Goal: Transaction & Acquisition: Purchase product/service

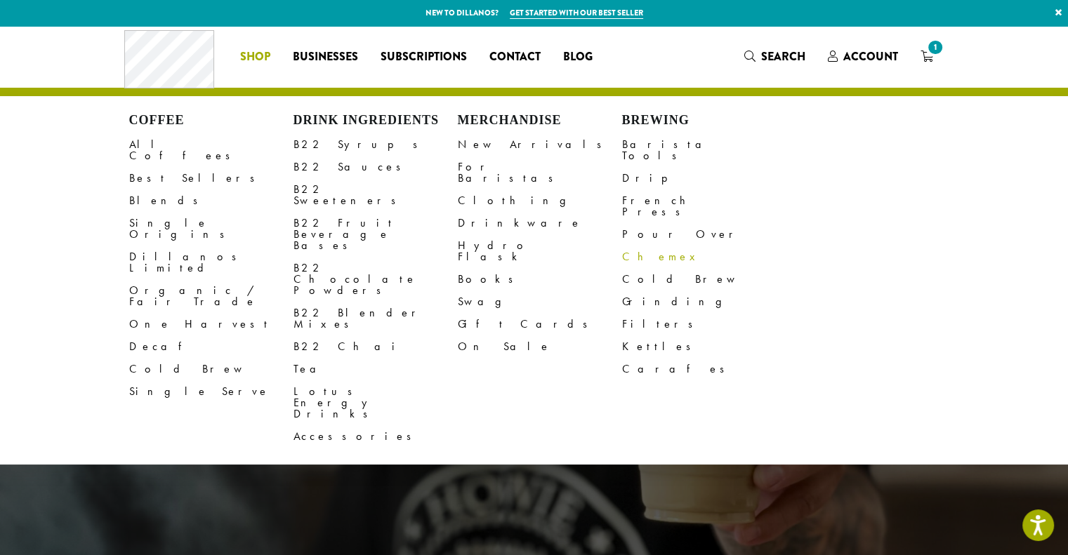
click at [642, 246] on link "Chemex" at bounding box center [704, 257] width 164 height 22
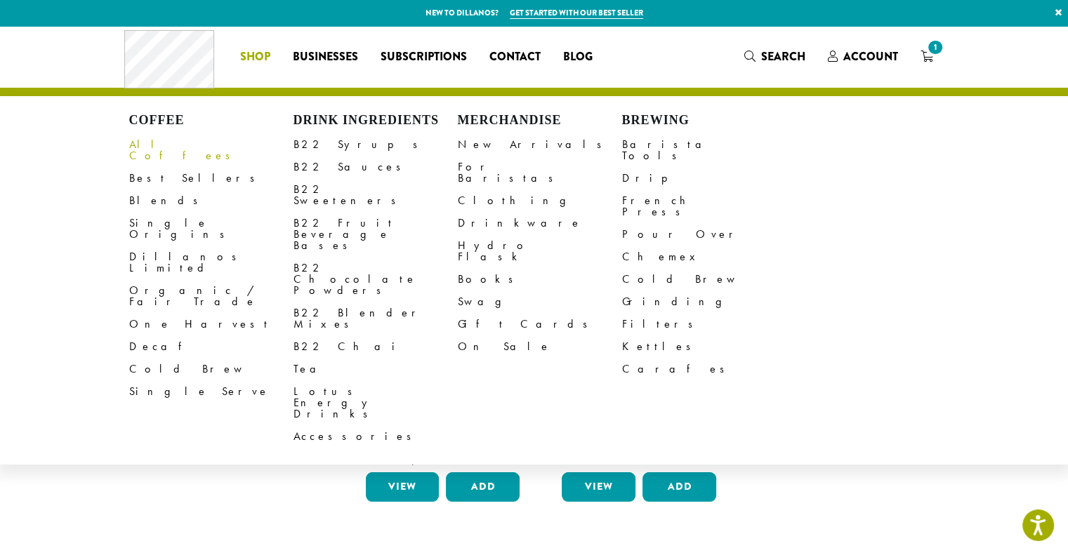
click at [148, 143] on link "All Coffees" at bounding box center [211, 150] width 164 height 34
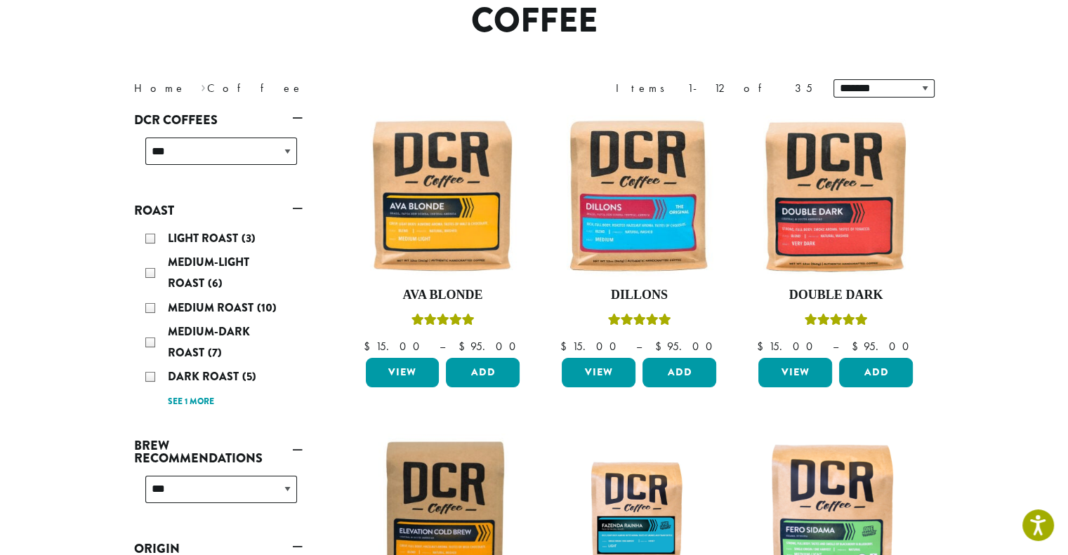
scroll to position [143, 0]
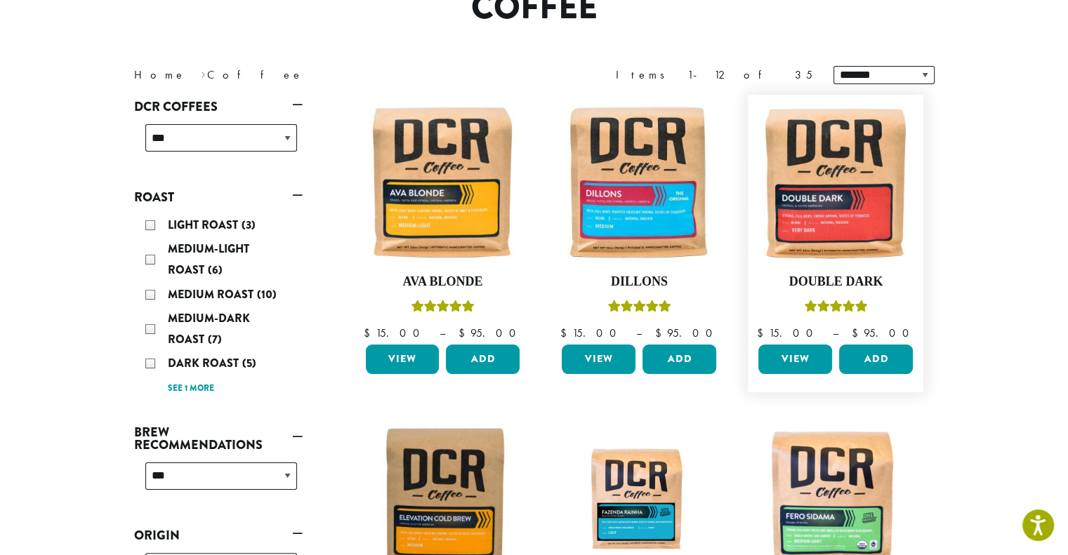
click at [795, 355] on link "View" at bounding box center [795, 359] width 74 height 29
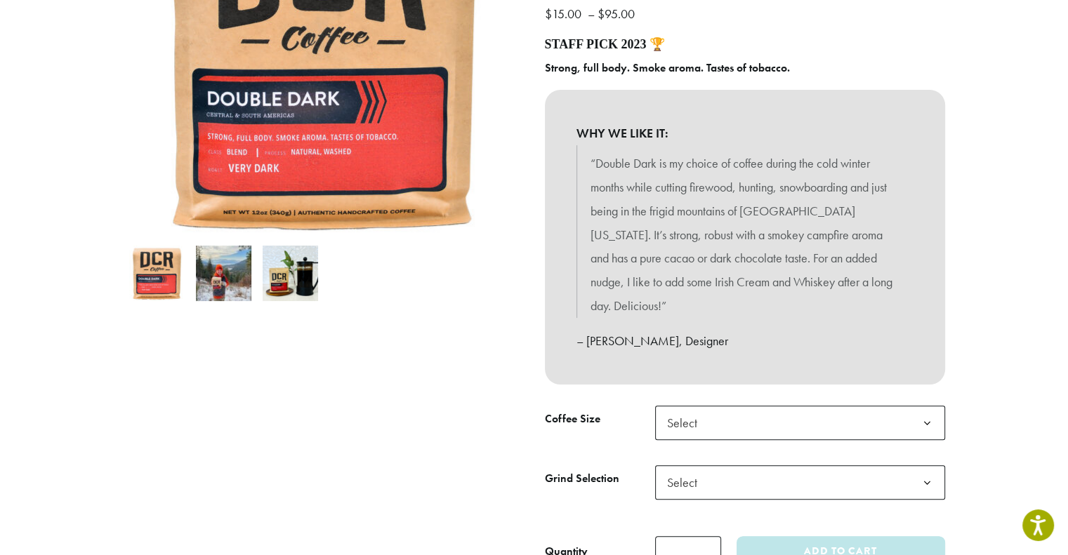
scroll to position [324, 0]
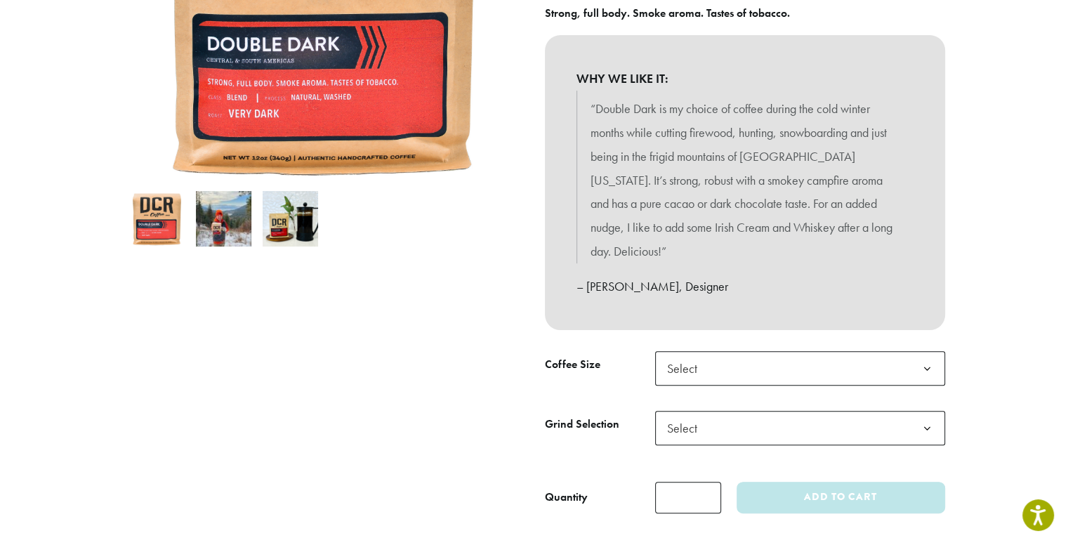
click at [928, 352] on b at bounding box center [927, 369] width 34 height 34
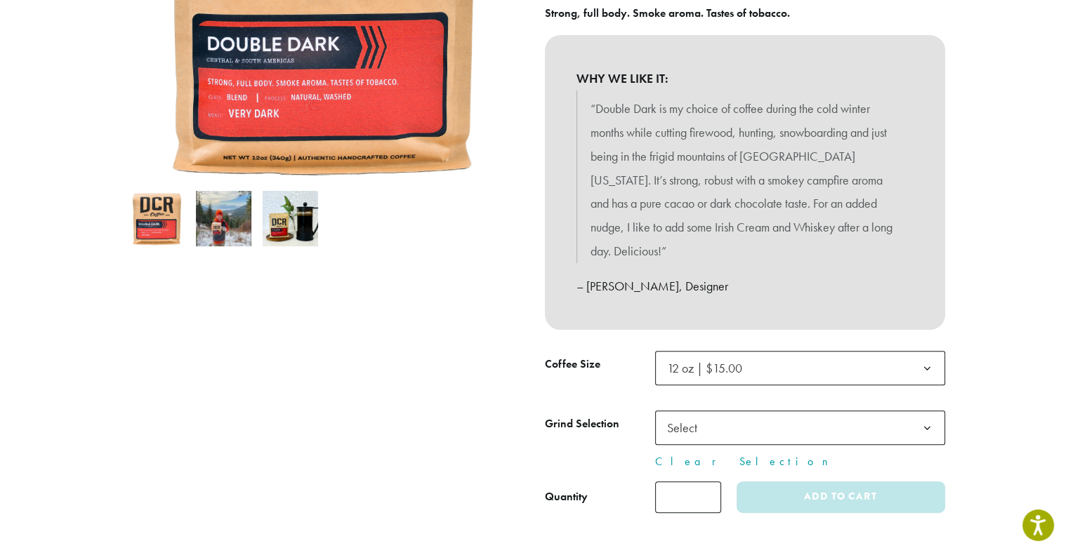
click at [929, 411] on b at bounding box center [927, 428] width 34 height 34
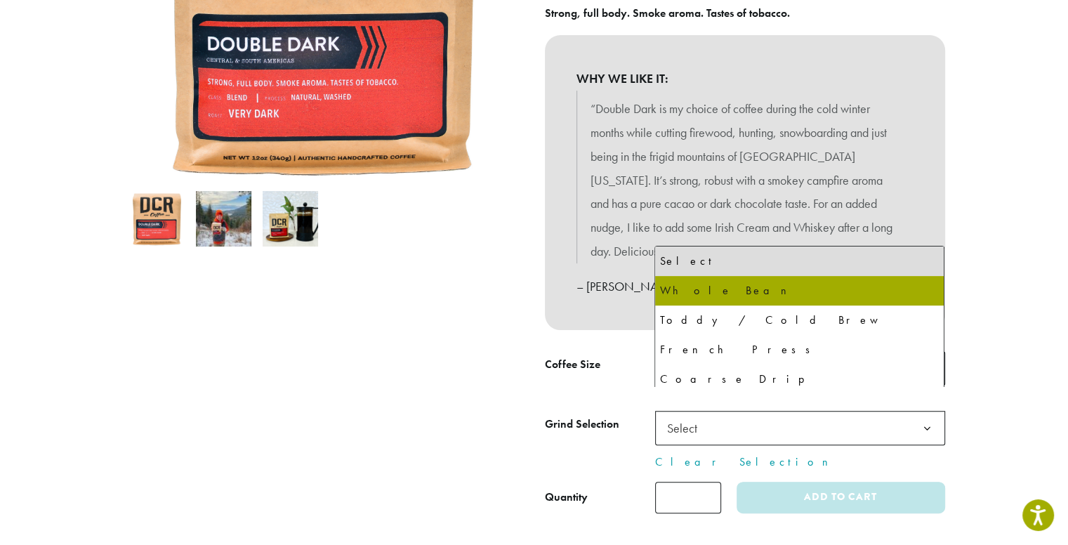
select select "*********"
select select "**********"
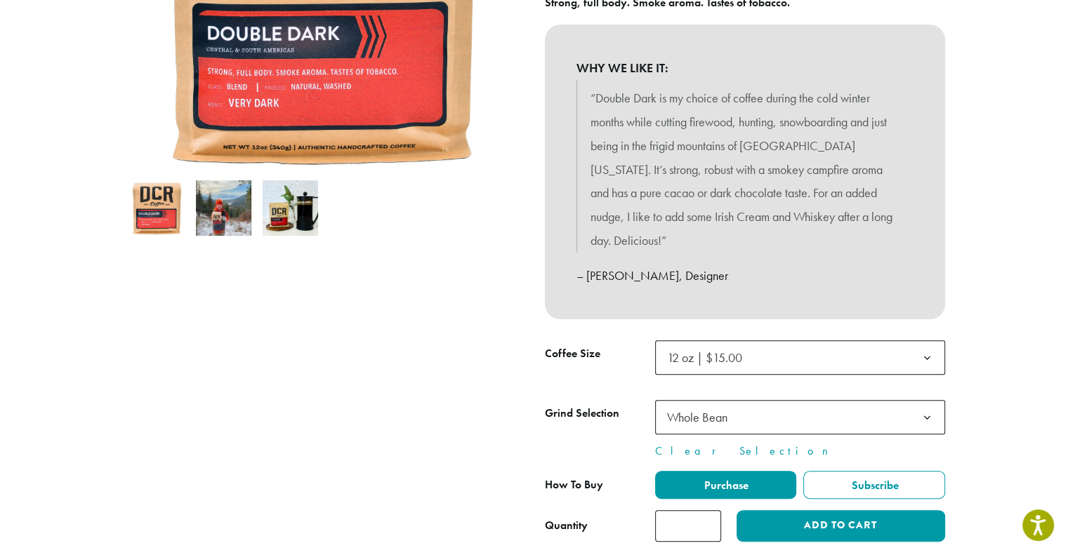
scroll to position [326, 0]
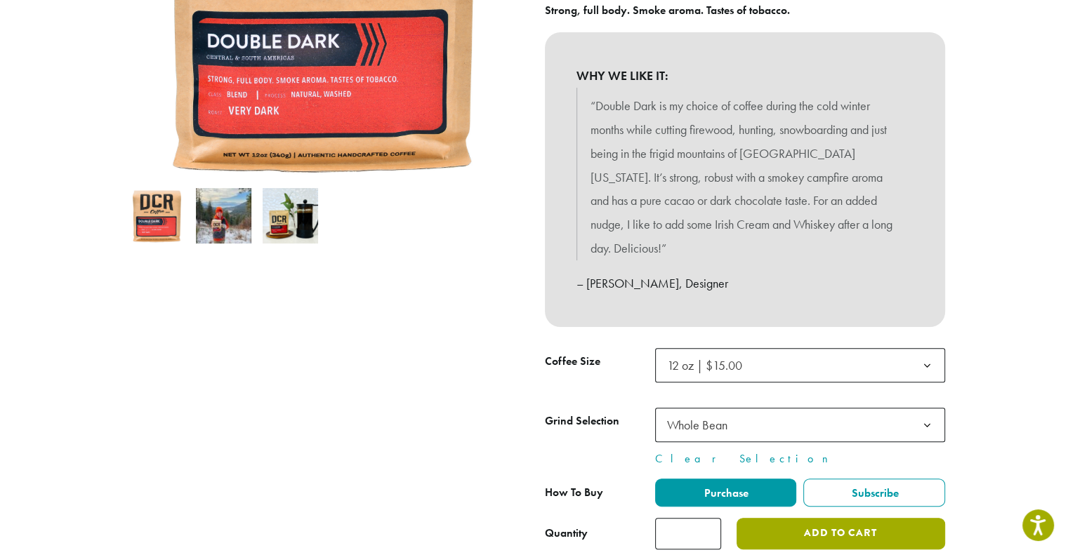
click at [832, 518] on button "Add to cart" at bounding box center [840, 534] width 208 height 32
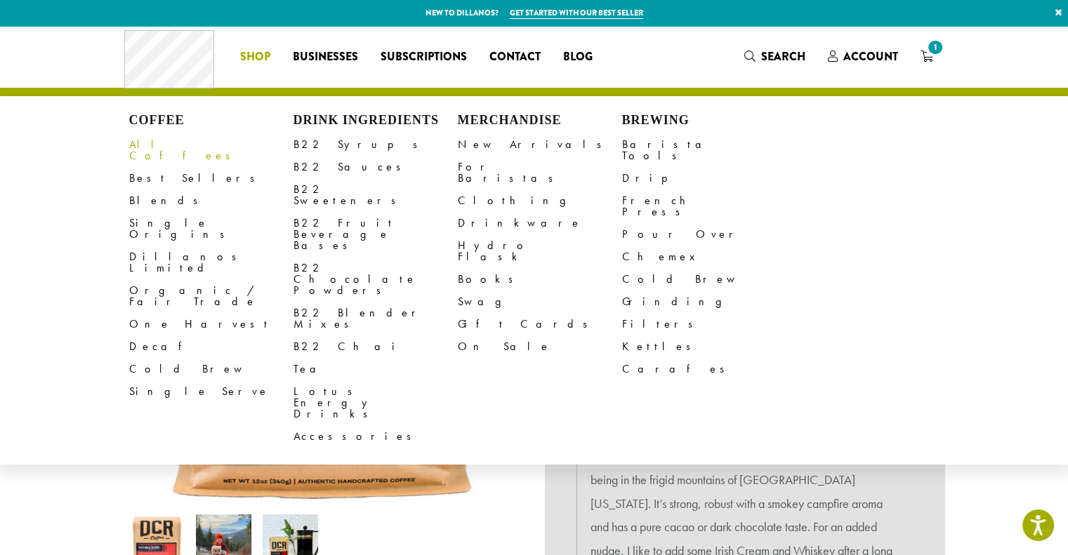
click at [145, 143] on link "All Coffees" at bounding box center [211, 150] width 164 height 34
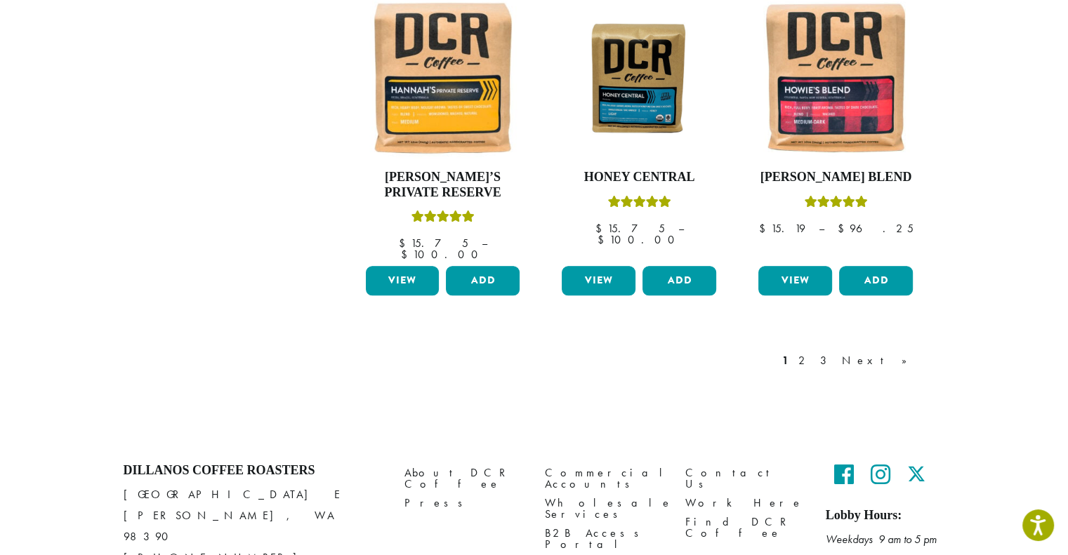
scroll to position [1104, 0]
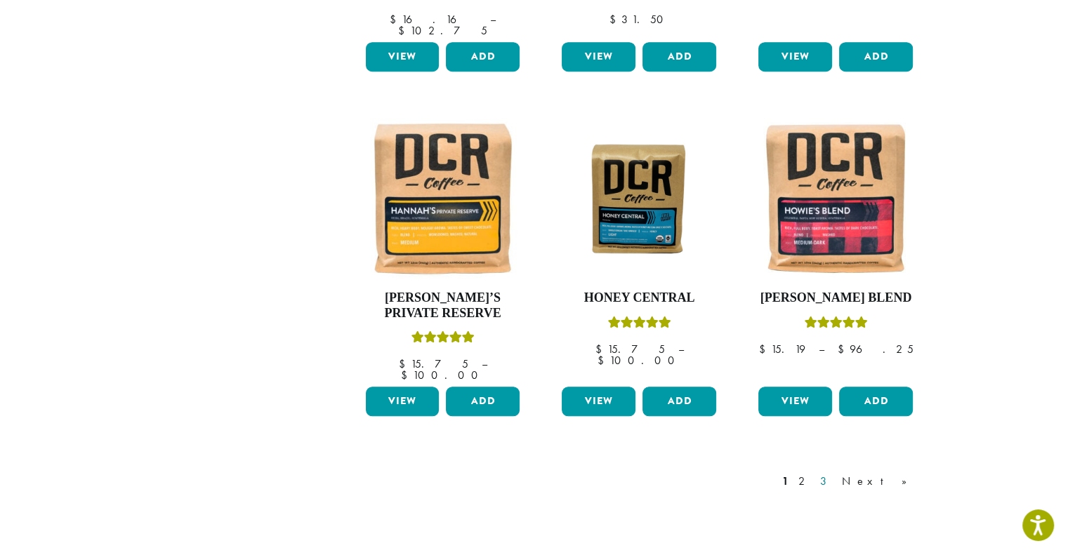
click at [835, 473] on link "3" at bounding box center [826, 481] width 18 height 17
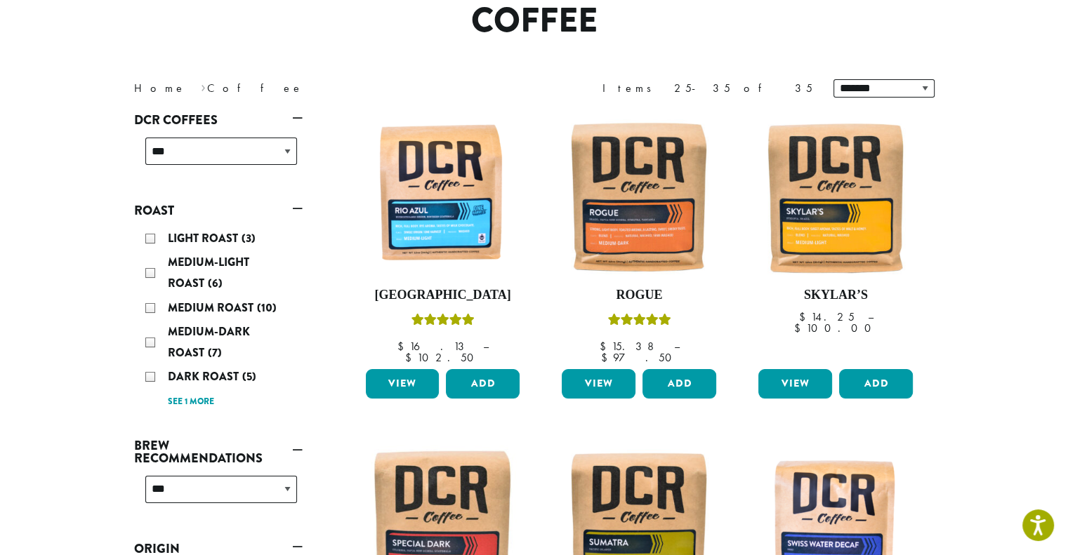
scroll to position [124, 0]
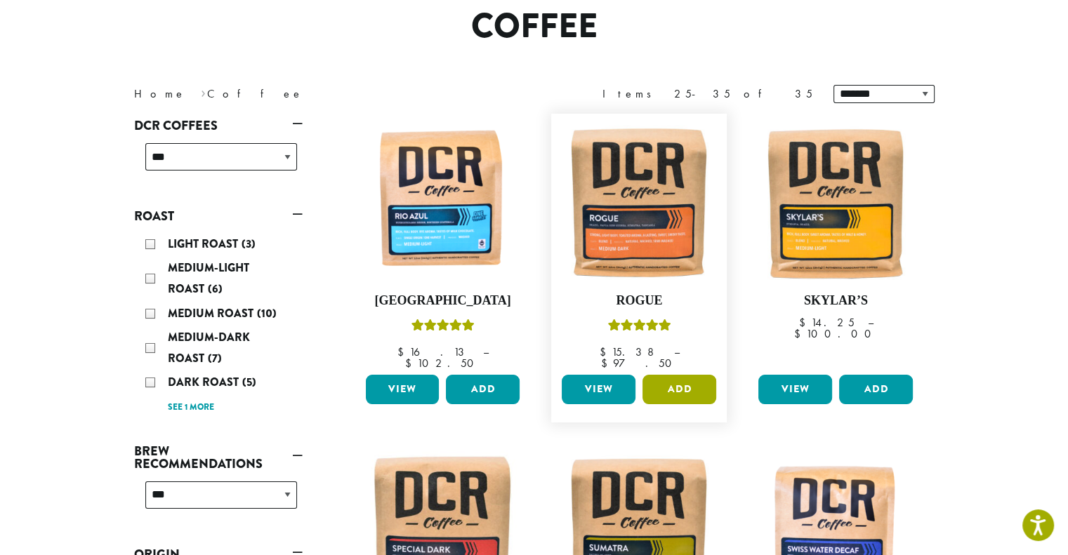
click at [681, 375] on button "Add" at bounding box center [679, 389] width 74 height 29
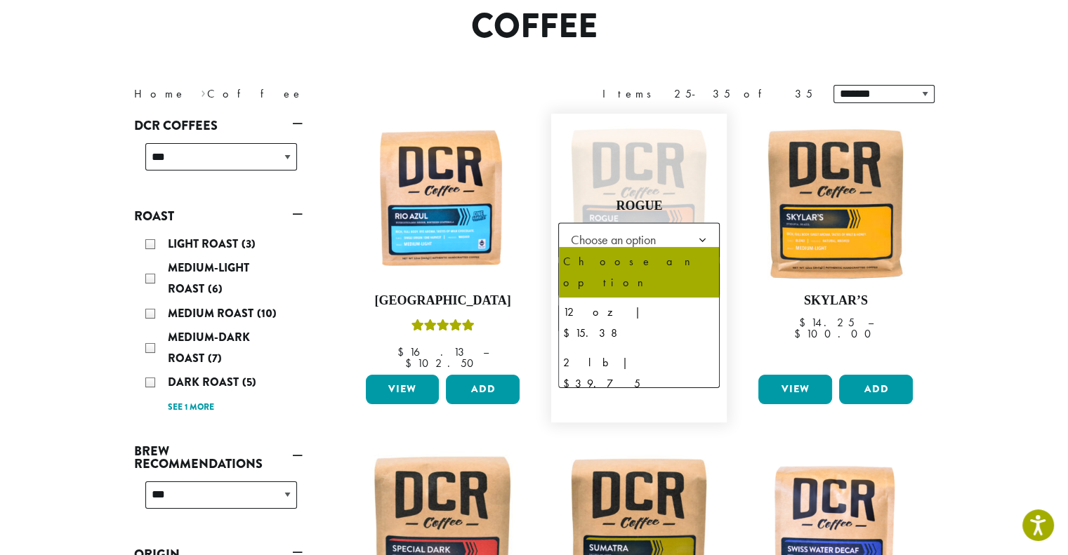
click at [706, 232] on b at bounding box center [701, 240] width 34 height 34
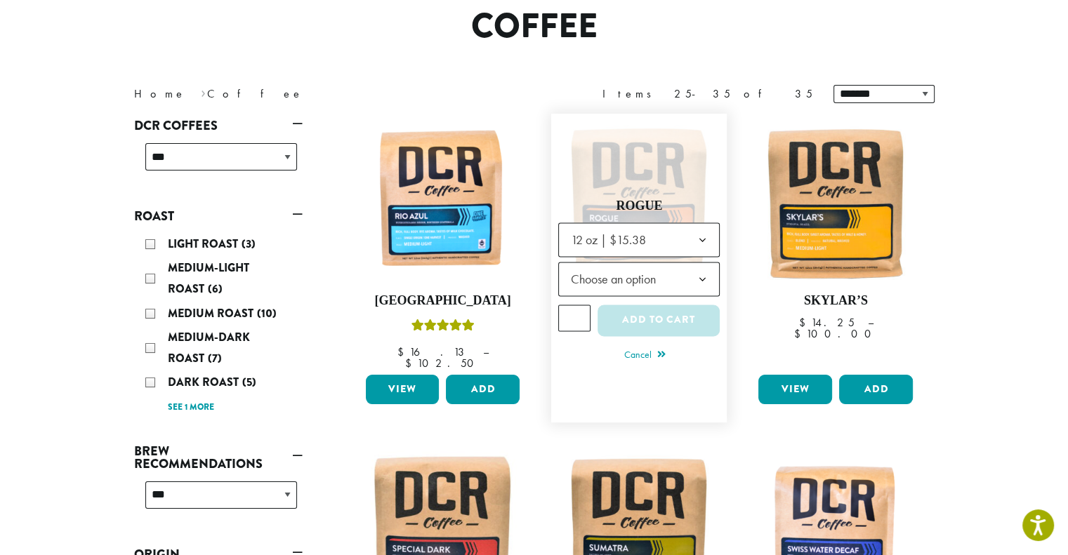
click at [704, 269] on b at bounding box center [701, 280] width 34 height 34
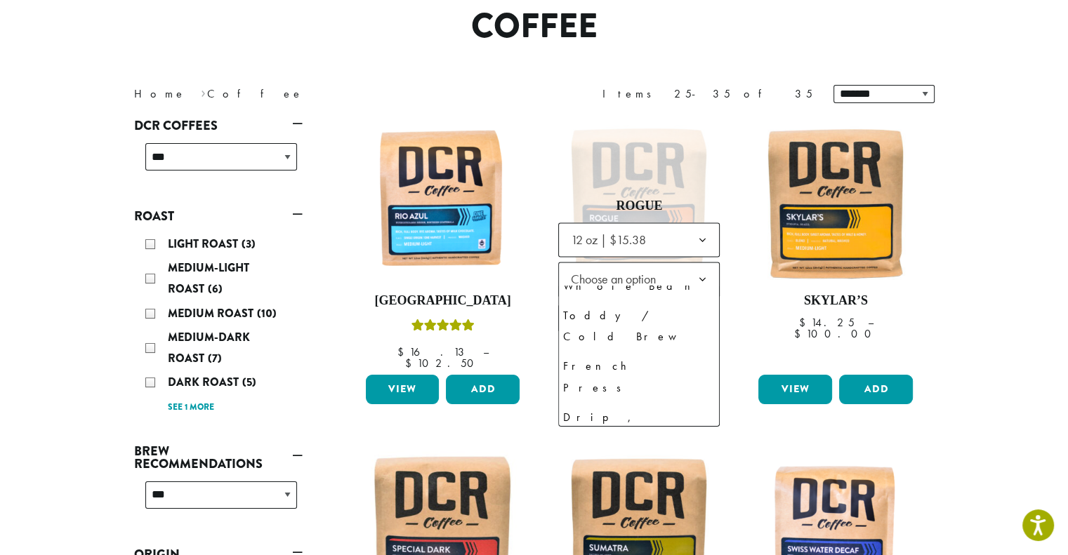
scroll to position [66, 0]
select select "*********"
select select "**********"
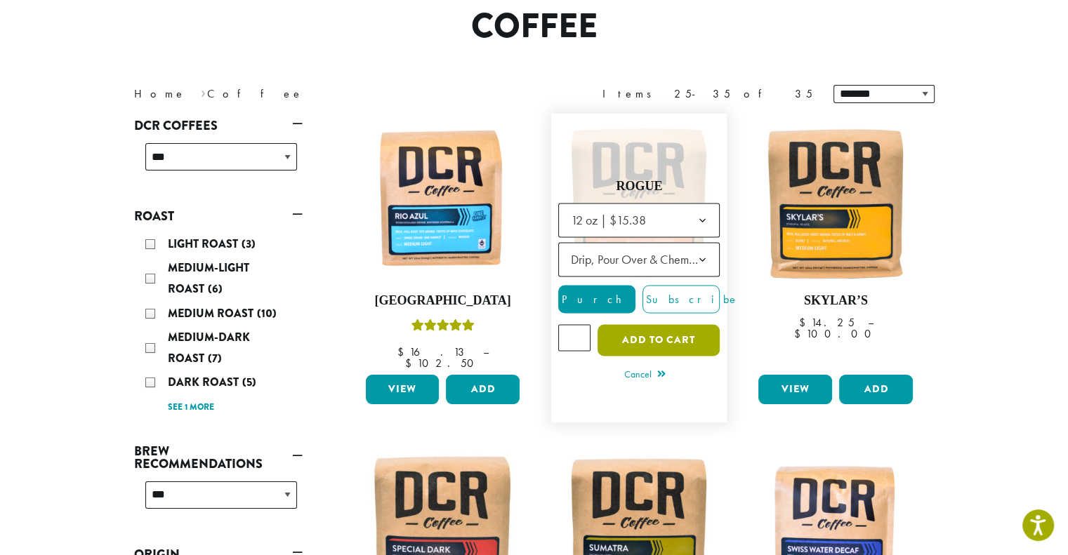
click at [646, 329] on button "Add to cart" at bounding box center [658, 340] width 122 height 32
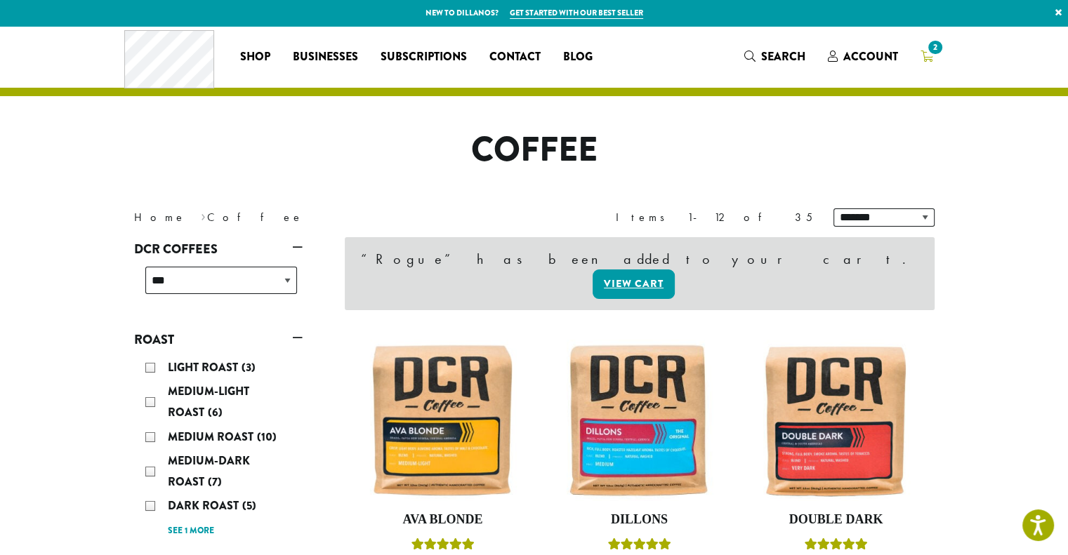
click at [935, 47] on span "2" at bounding box center [934, 47] width 19 height 19
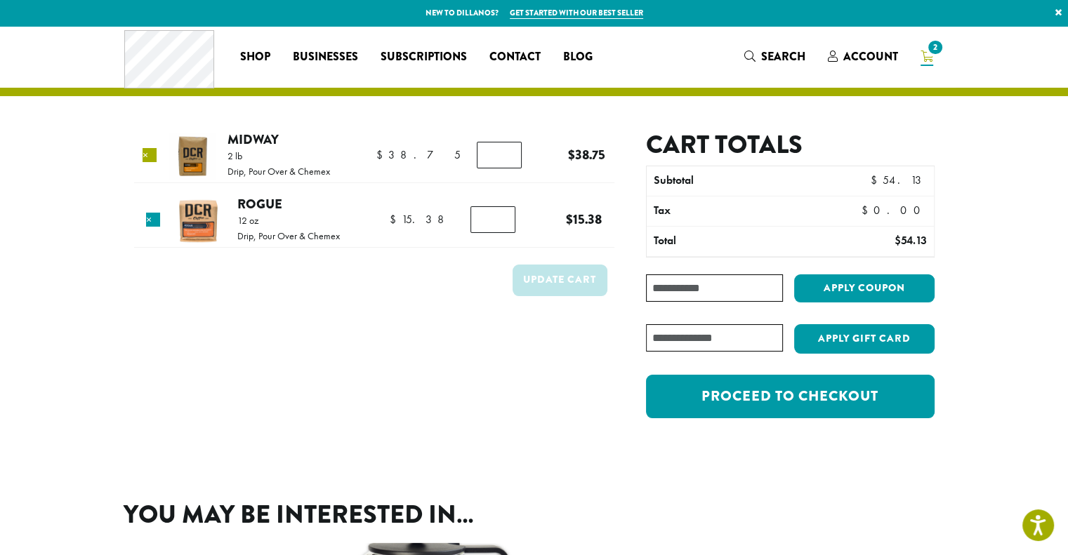
click at [149, 150] on link "×" at bounding box center [150, 155] width 14 height 14
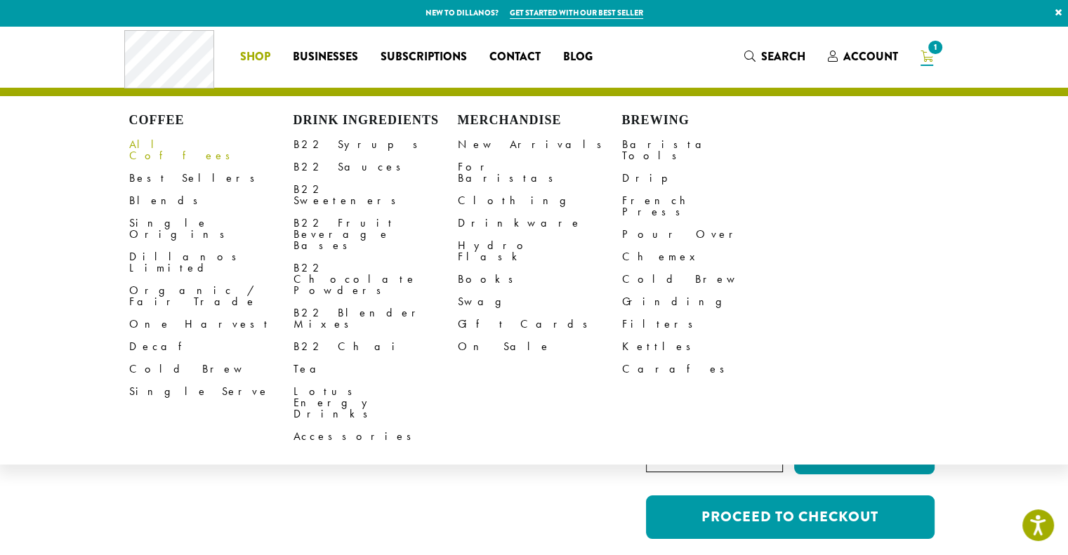
click at [165, 140] on link "All Coffees" at bounding box center [211, 150] width 164 height 34
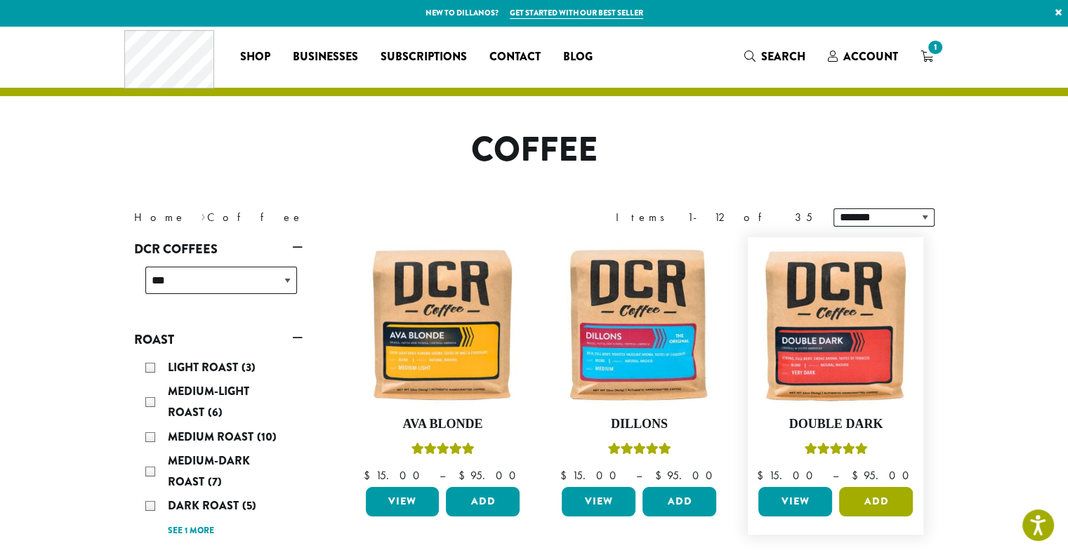
click at [867, 498] on button "Add" at bounding box center [876, 501] width 74 height 29
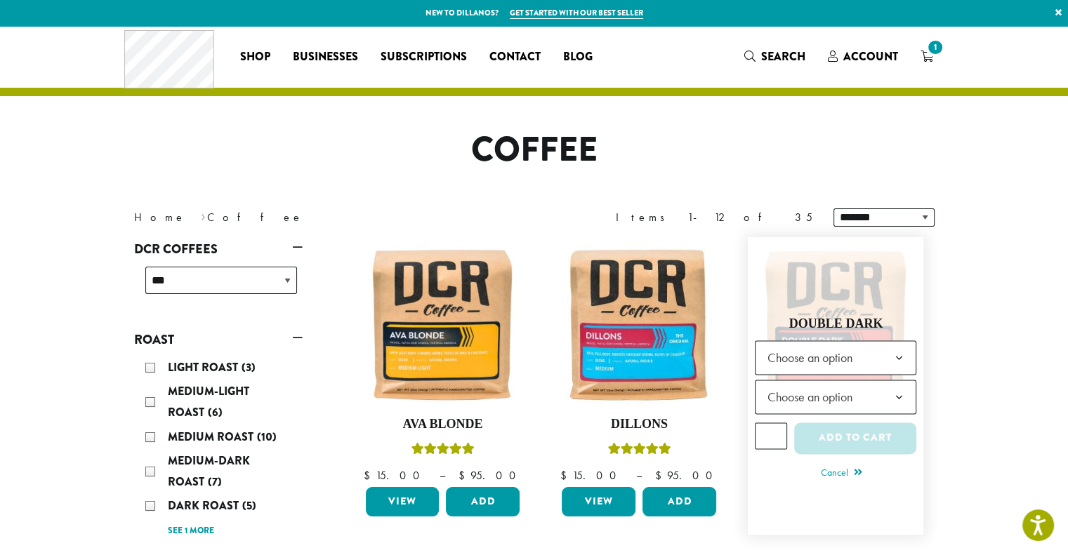
click at [899, 352] on b at bounding box center [898, 358] width 34 height 34
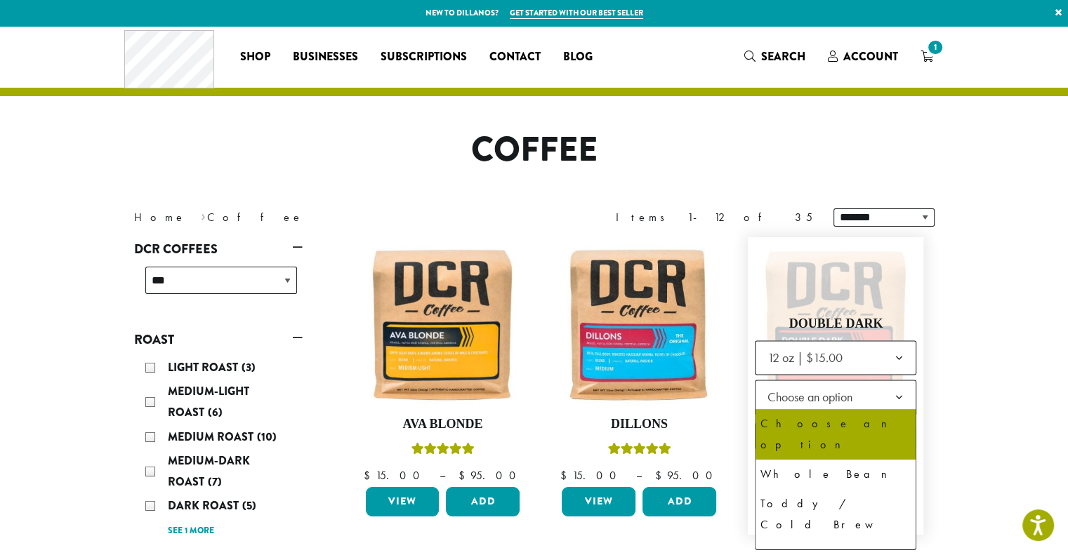
click at [893, 394] on b at bounding box center [898, 397] width 34 height 34
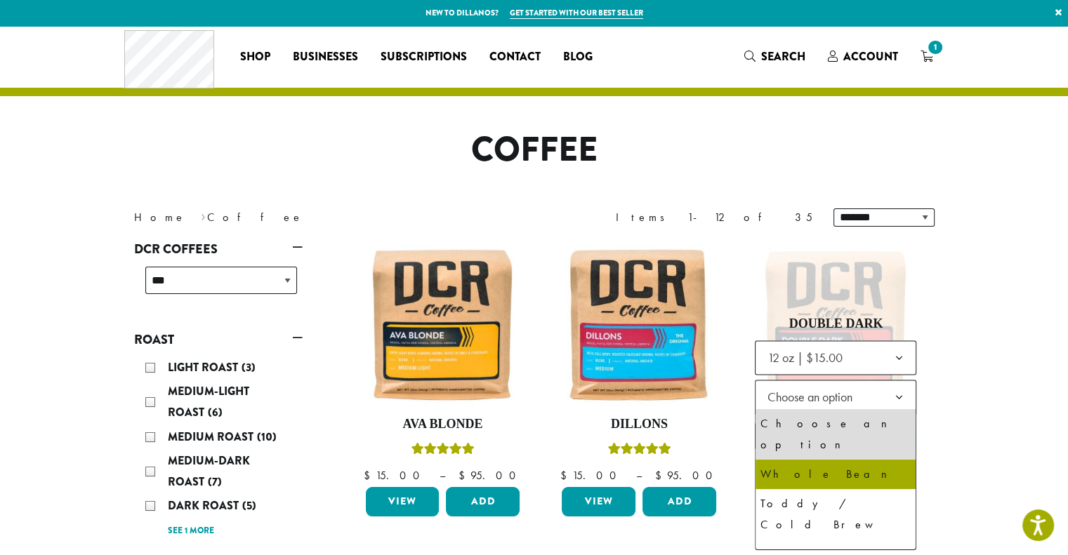
select select "*********"
select select "**********"
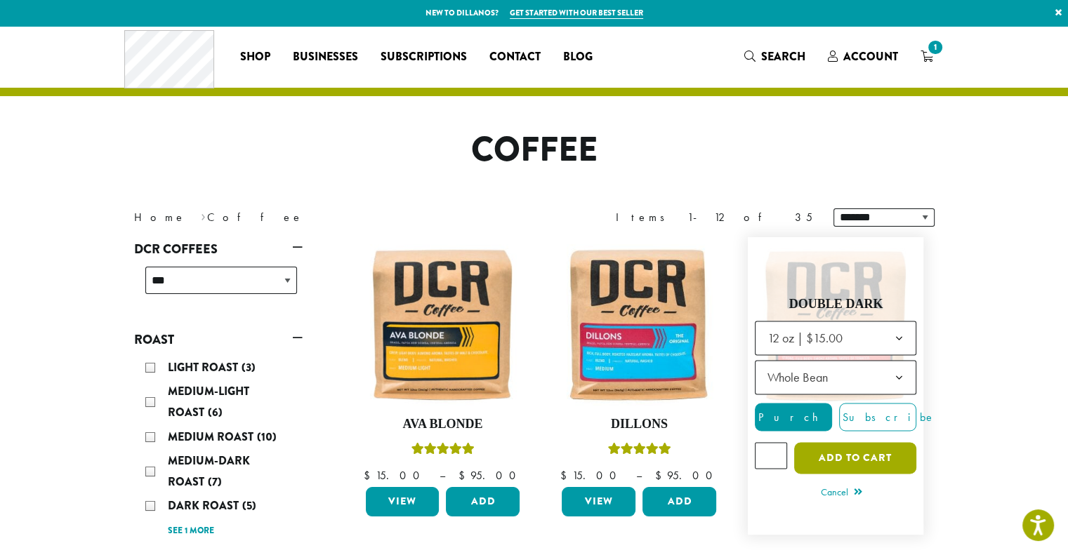
click at [859, 454] on button "Add to cart" at bounding box center [855, 458] width 122 height 32
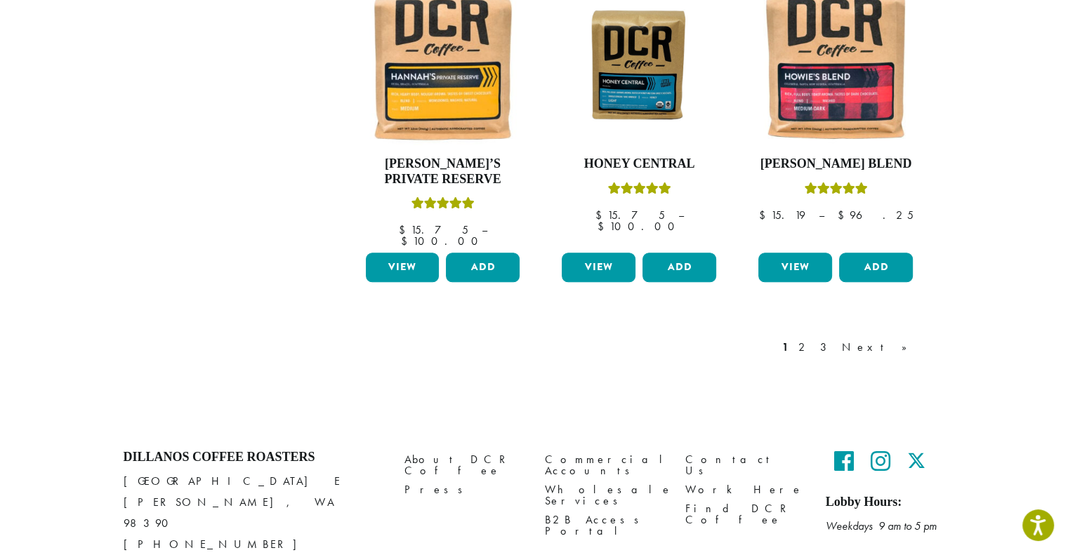
scroll to position [1243, 0]
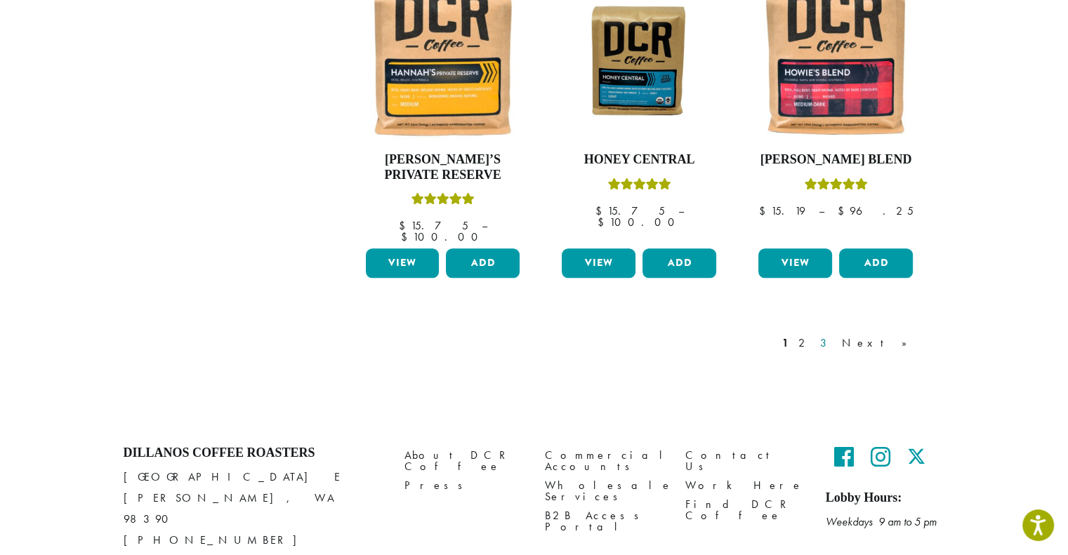
click at [835, 335] on link "3" at bounding box center [826, 343] width 18 height 17
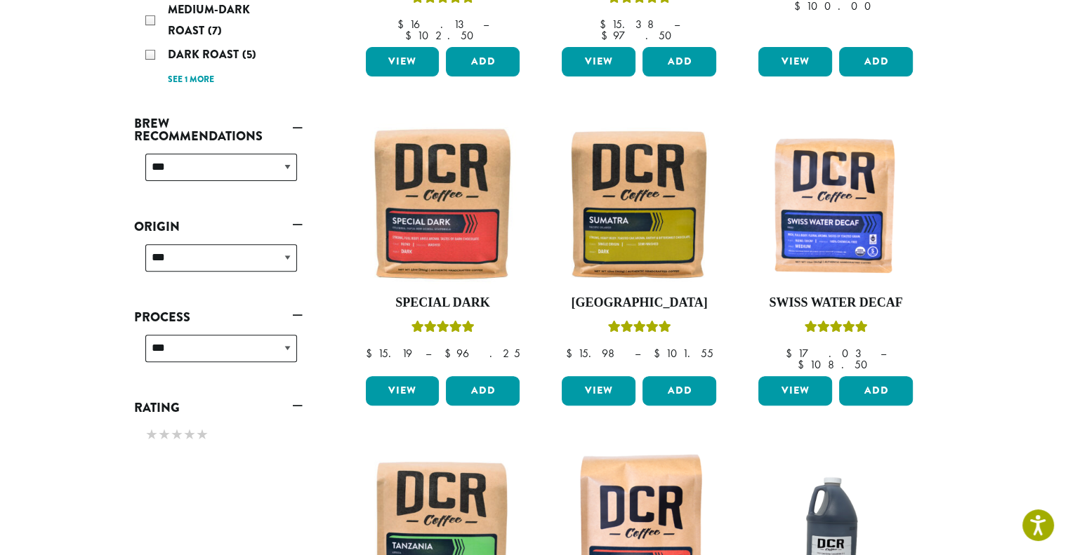
scroll to position [455, 0]
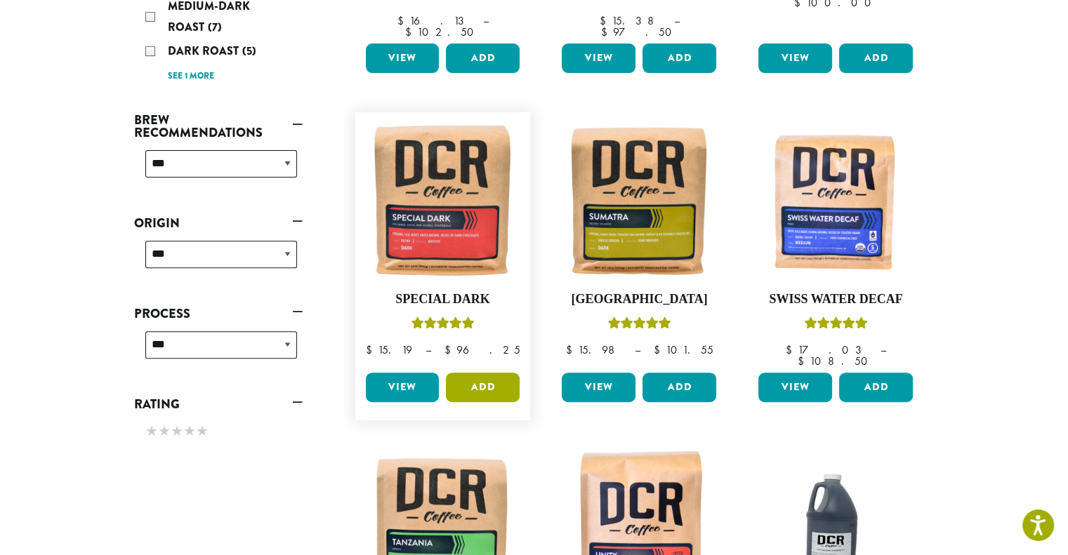
click at [484, 373] on button "Add" at bounding box center [483, 387] width 74 height 29
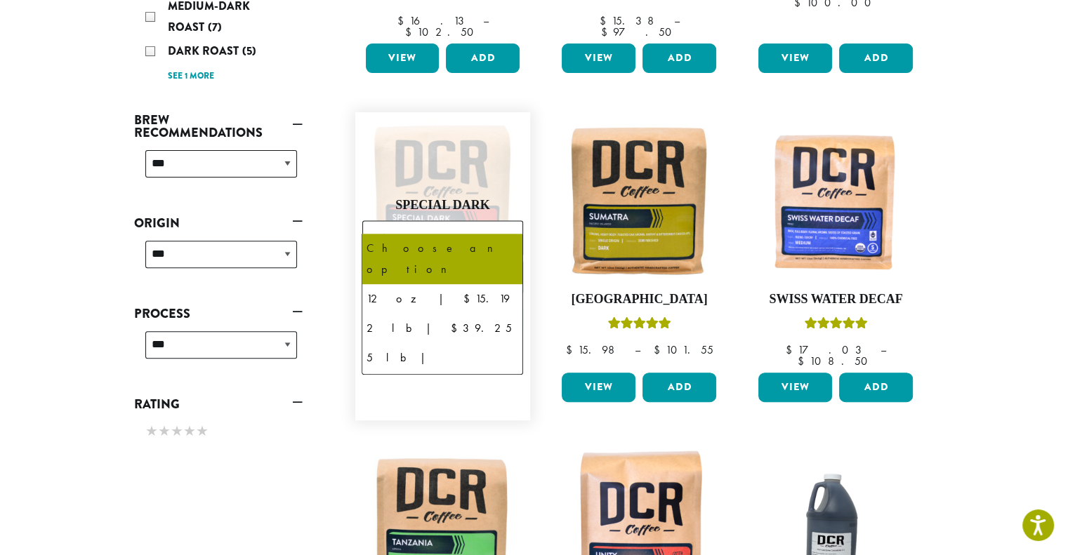
click at [504, 222] on b at bounding box center [505, 239] width 34 height 34
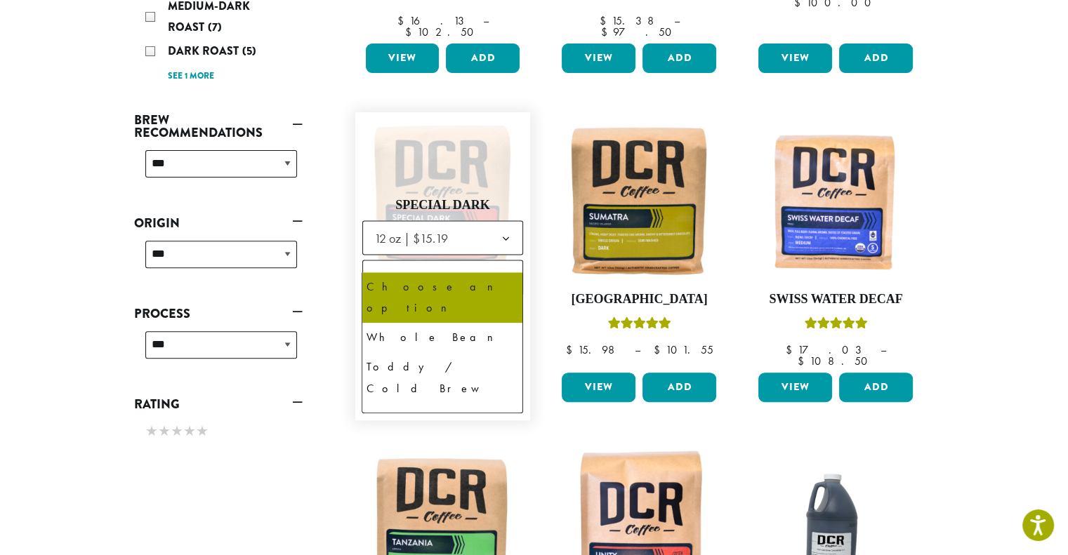
click at [503, 261] on b at bounding box center [505, 278] width 34 height 34
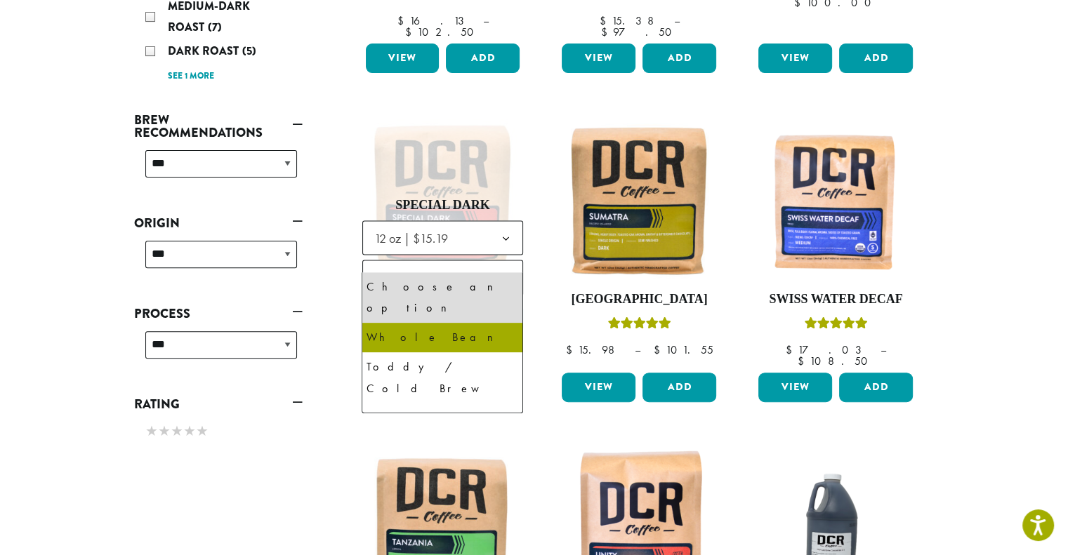
select select "*********"
select select "**********"
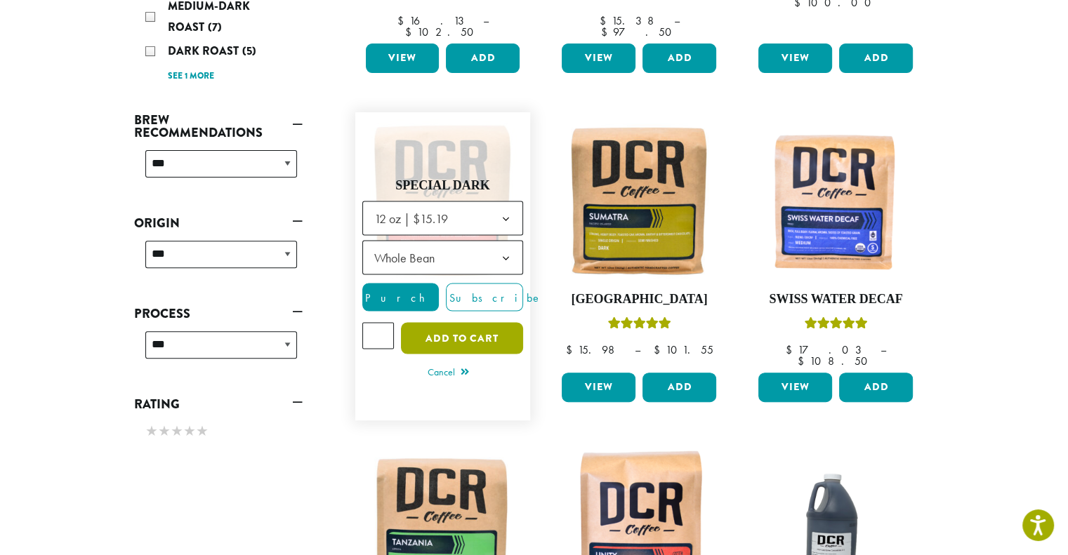
click at [476, 323] on button "Add to cart" at bounding box center [462, 339] width 122 height 32
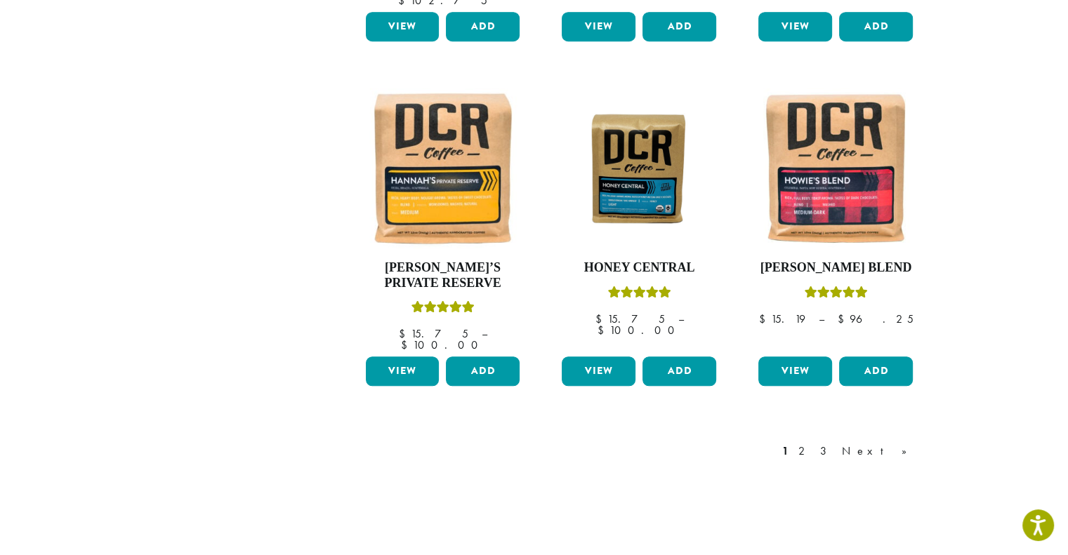
scroll to position [1236, 0]
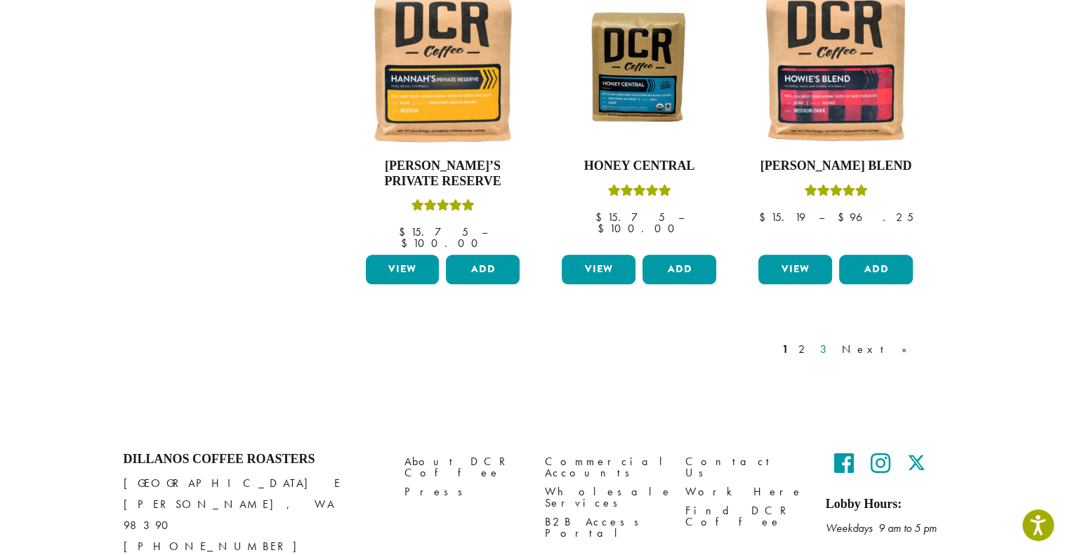
click at [835, 341] on link "3" at bounding box center [826, 349] width 18 height 17
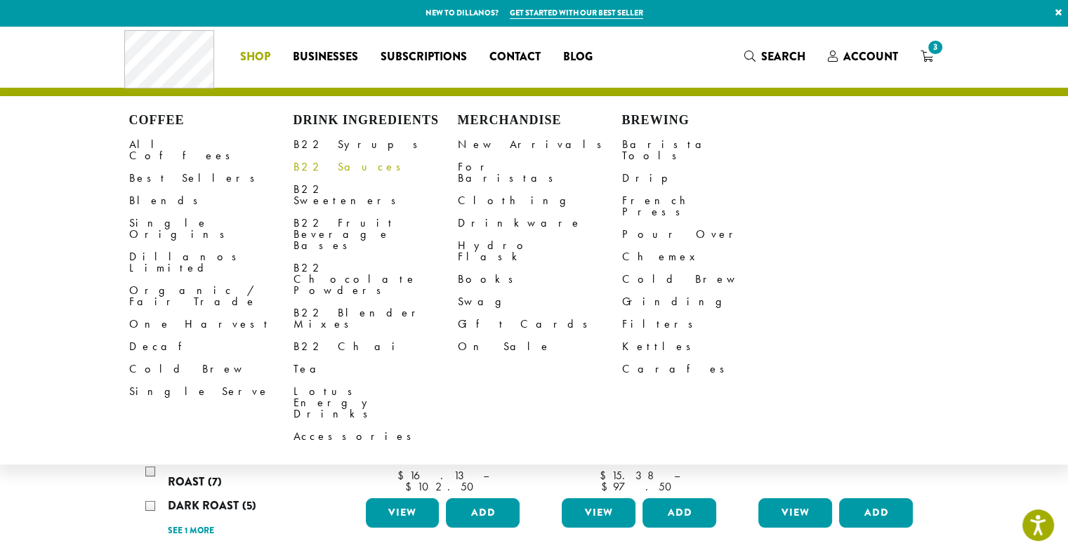
click at [321, 168] on link "B22 Sauces" at bounding box center [375, 167] width 164 height 22
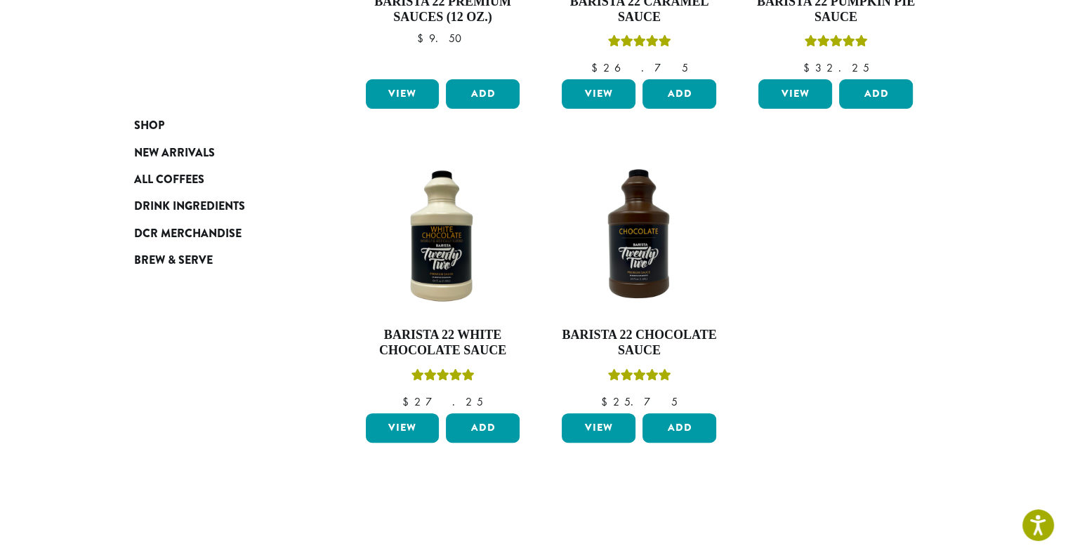
scroll to position [428, 0]
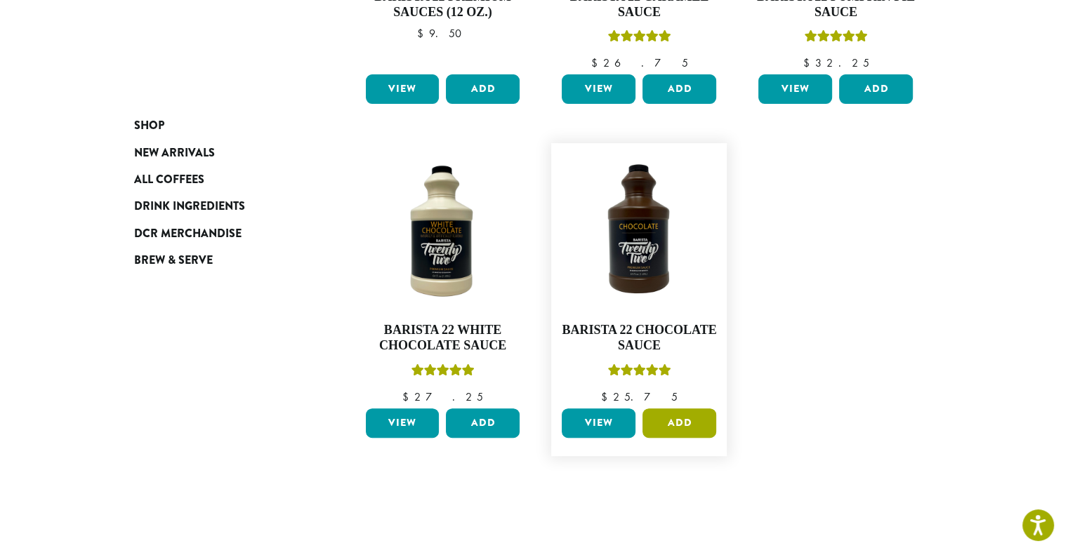
click at [675, 415] on button "Add" at bounding box center [679, 423] width 74 height 29
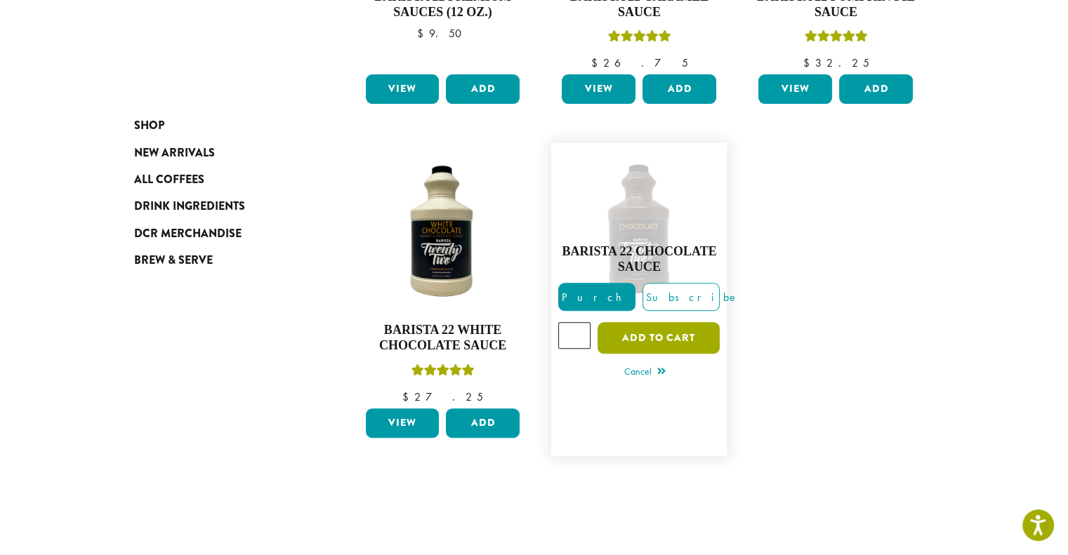
click at [654, 331] on button "Add to cart" at bounding box center [658, 338] width 122 height 32
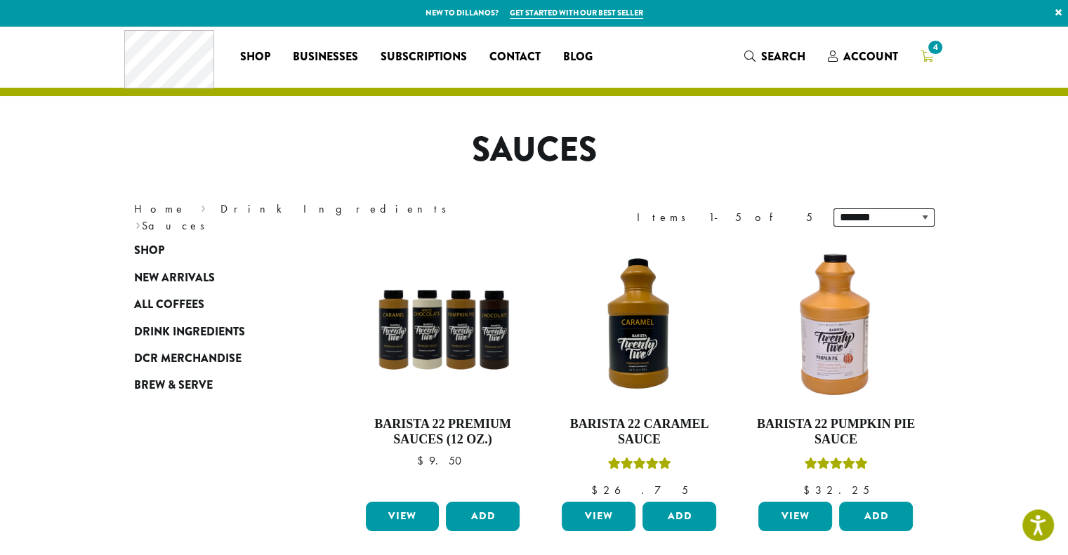
click at [937, 46] on span "4" at bounding box center [934, 47] width 19 height 19
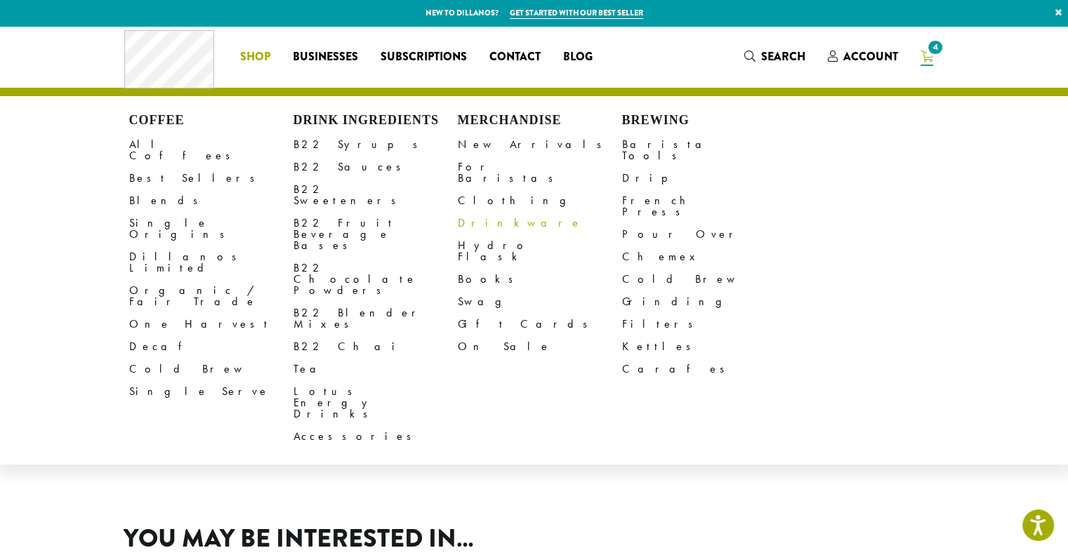
click at [477, 212] on link "Drinkware" at bounding box center [540, 223] width 164 height 22
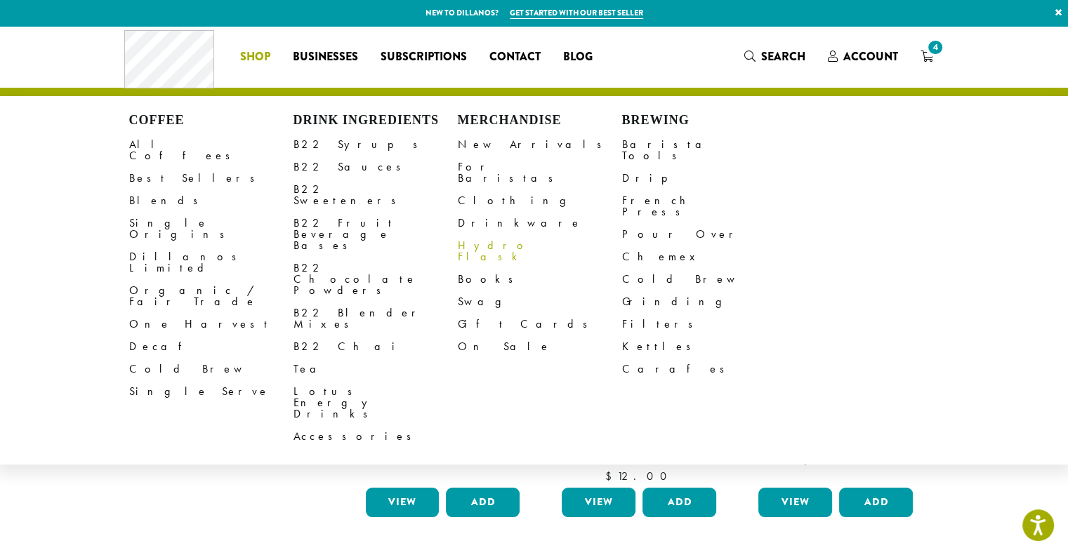
click at [495, 234] on link "Hydro Flask" at bounding box center [540, 251] width 164 height 34
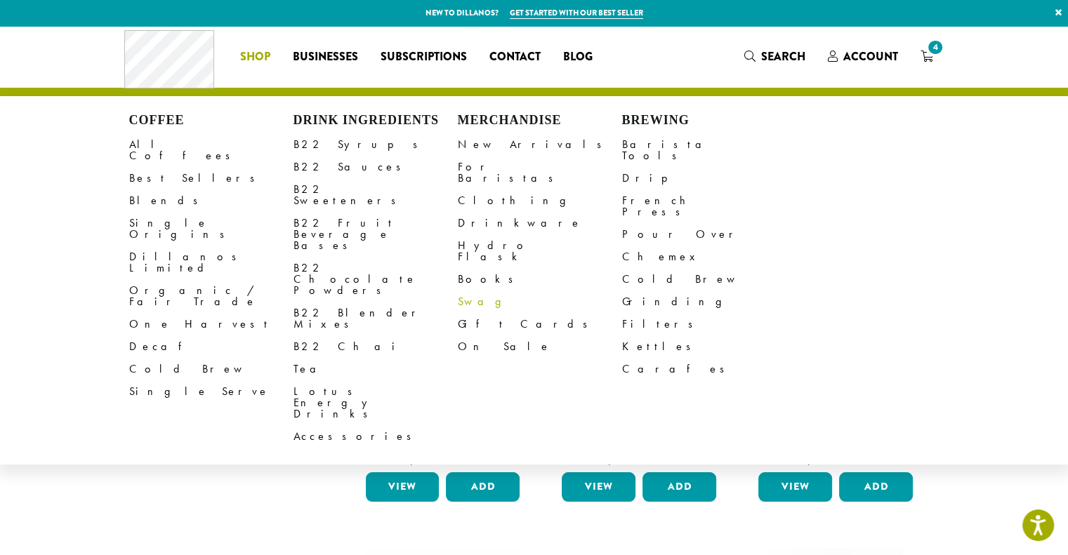
click at [470, 291] on link "Swag" at bounding box center [540, 302] width 164 height 22
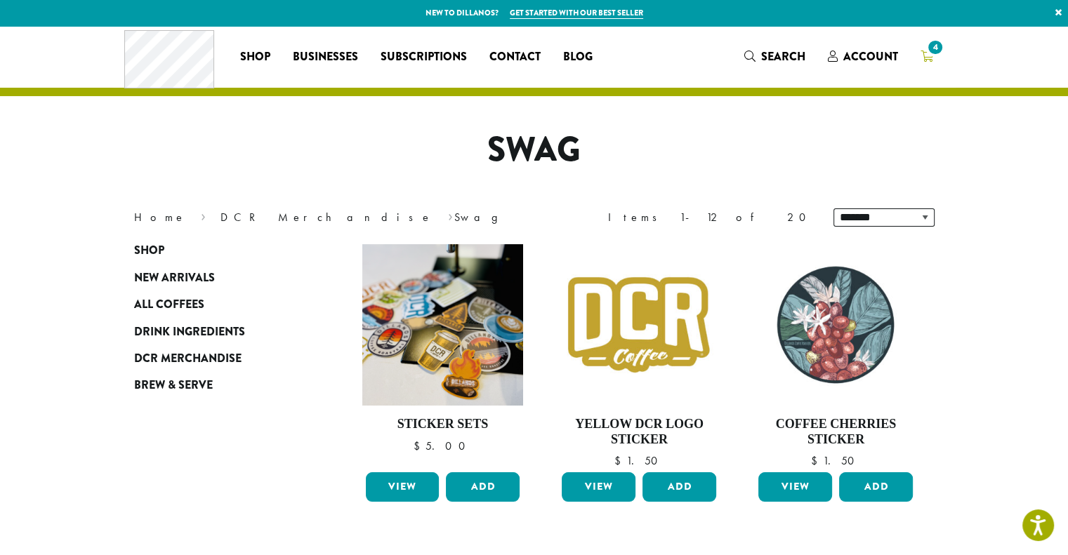
click at [935, 46] on span "4" at bounding box center [934, 47] width 19 height 19
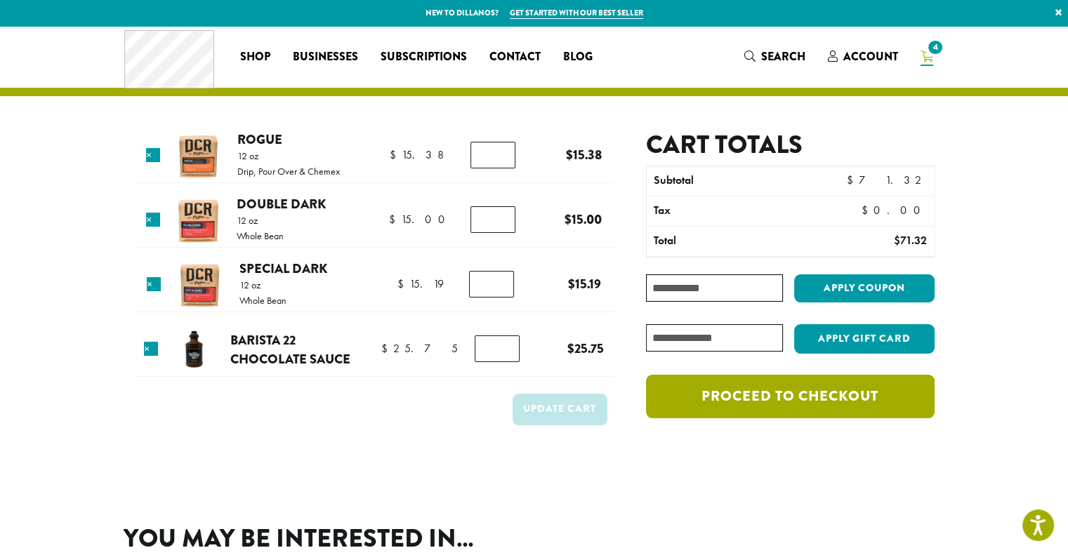
click at [807, 392] on link "Proceed to checkout" at bounding box center [790, 397] width 288 height 44
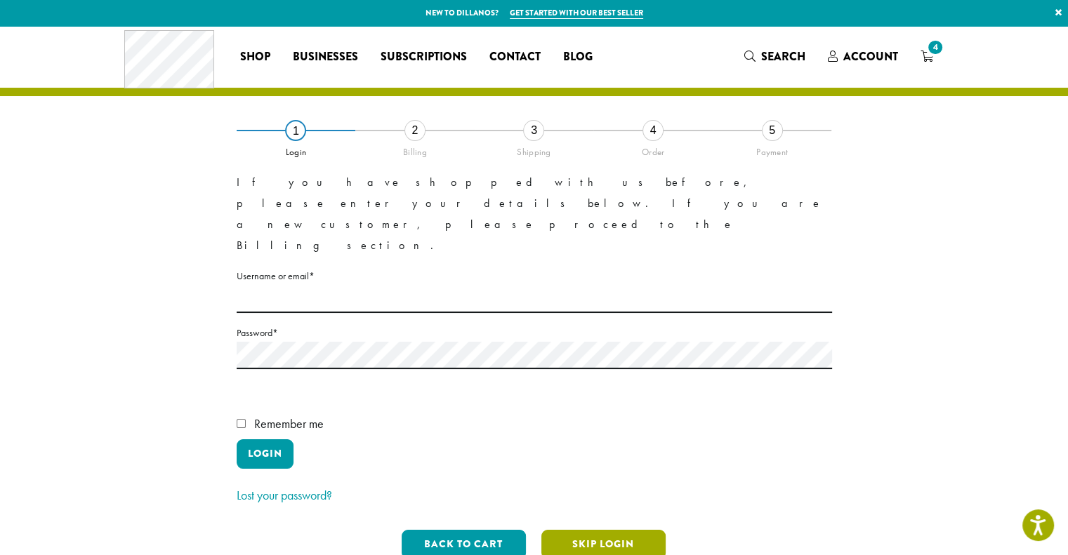
click at [590, 530] on button "Skip Login" at bounding box center [603, 544] width 124 height 29
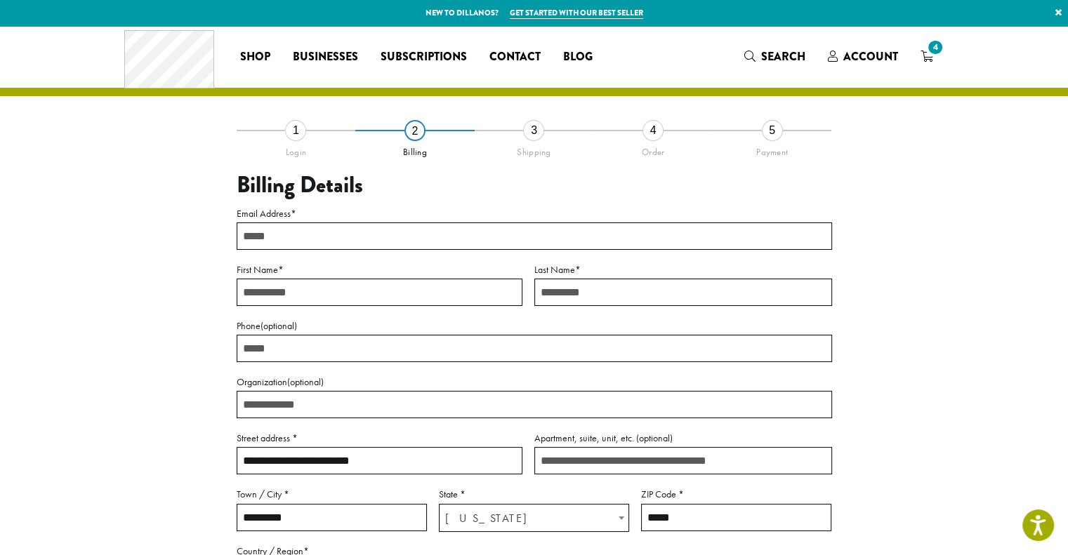
click at [255, 238] on input "Email Address *" at bounding box center [534, 236] width 595 height 27
type input "**********"
click at [267, 291] on input "First Name *" at bounding box center [380, 292] width 286 height 27
type input "********"
click at [556, 299] on input "Last Name *" at bounding box center [683, 292] width 298 height 27
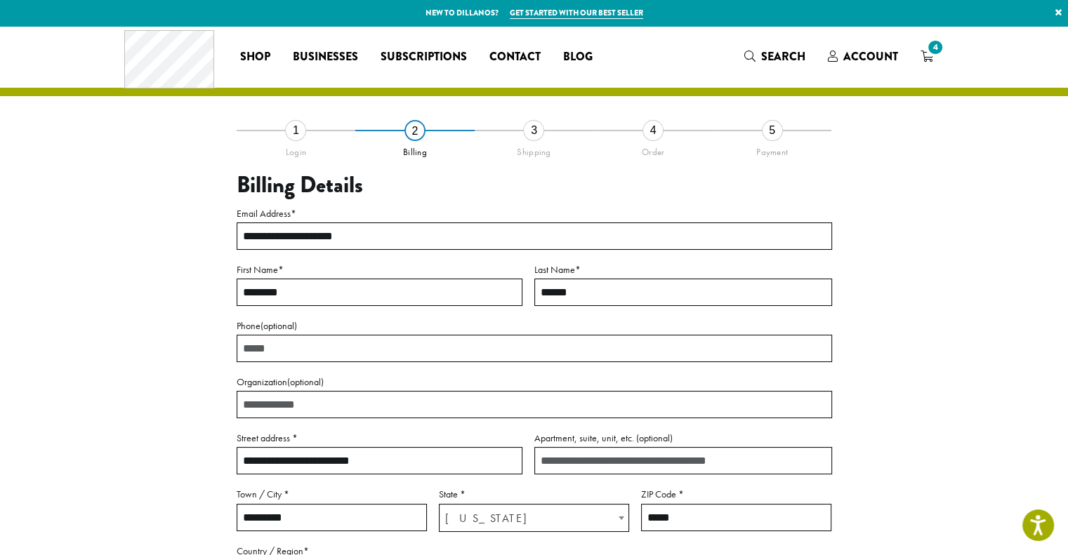
type input "******"
click at [264, 354] on input "Phone (optional)" at bounding box center [534, 348] width 595 height 27
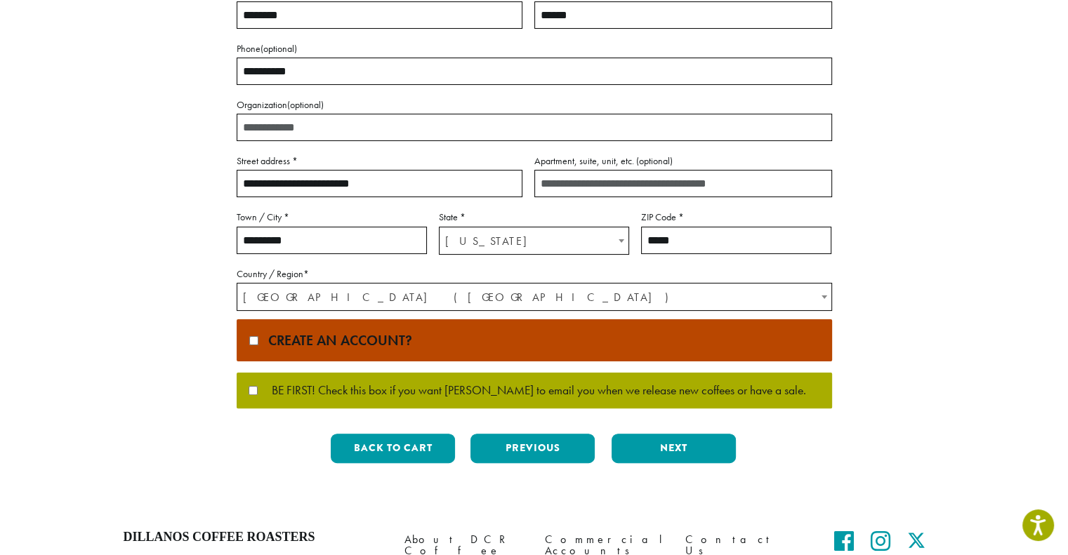
scroll to position [282, 0]
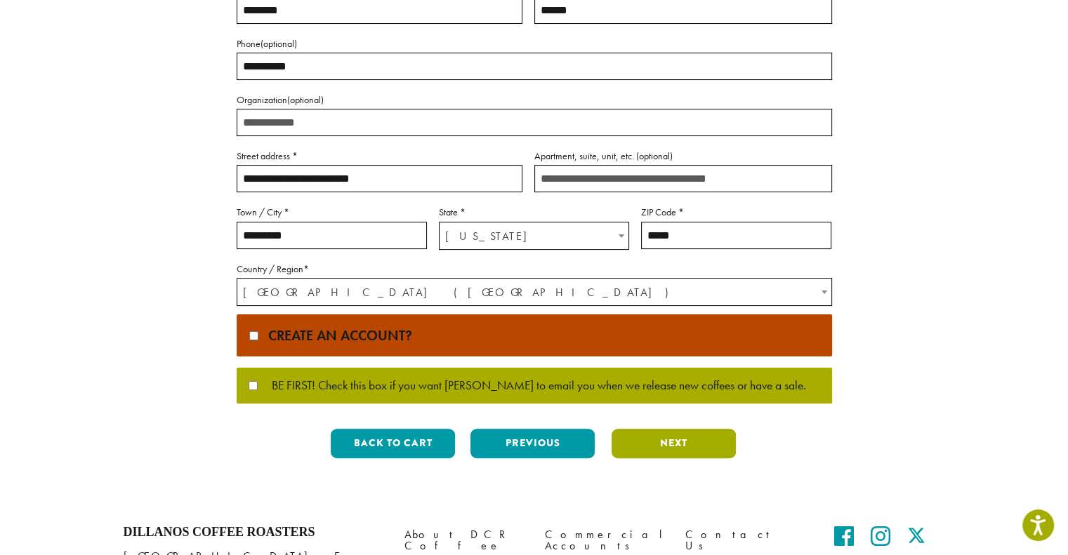
type input "**********"
click at [699, 446] on button "Next" at bounding box center [673, 443] width 124 height 29
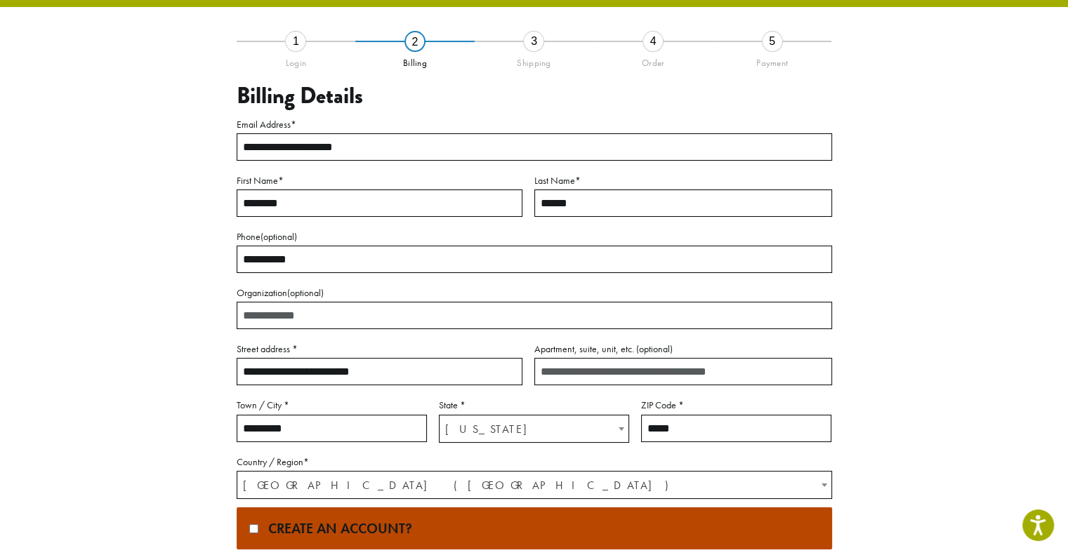
scroll to position [36, 0]
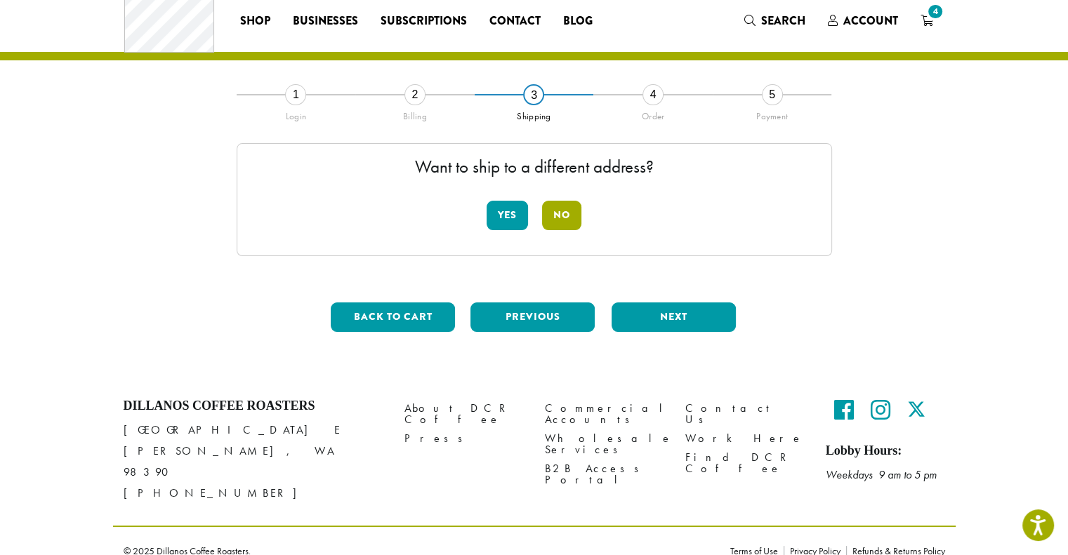
click at [562, 210] on button "No" at bounding box center [561, 215] width 39 height 29
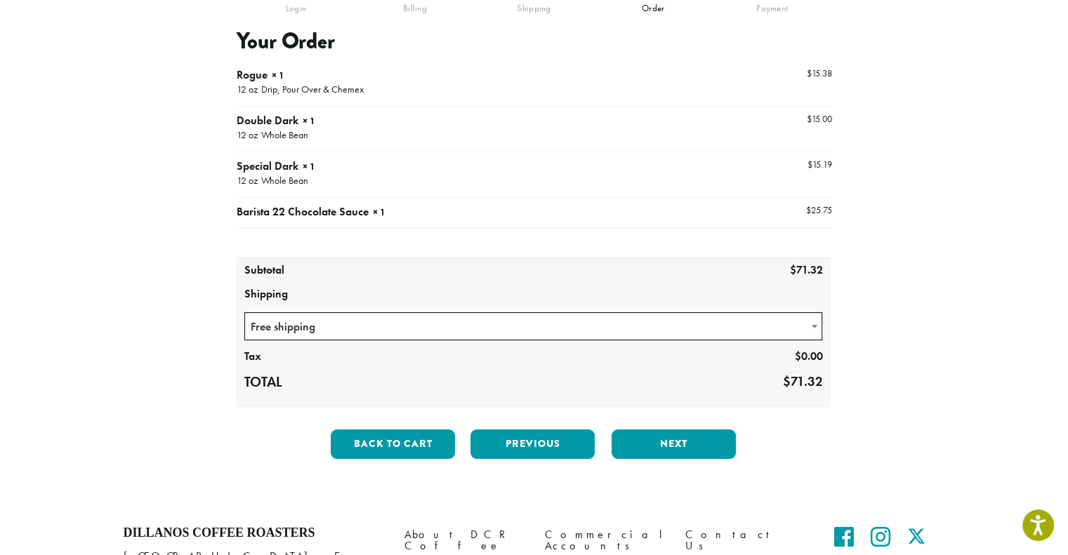
scroll to position [270, 0]
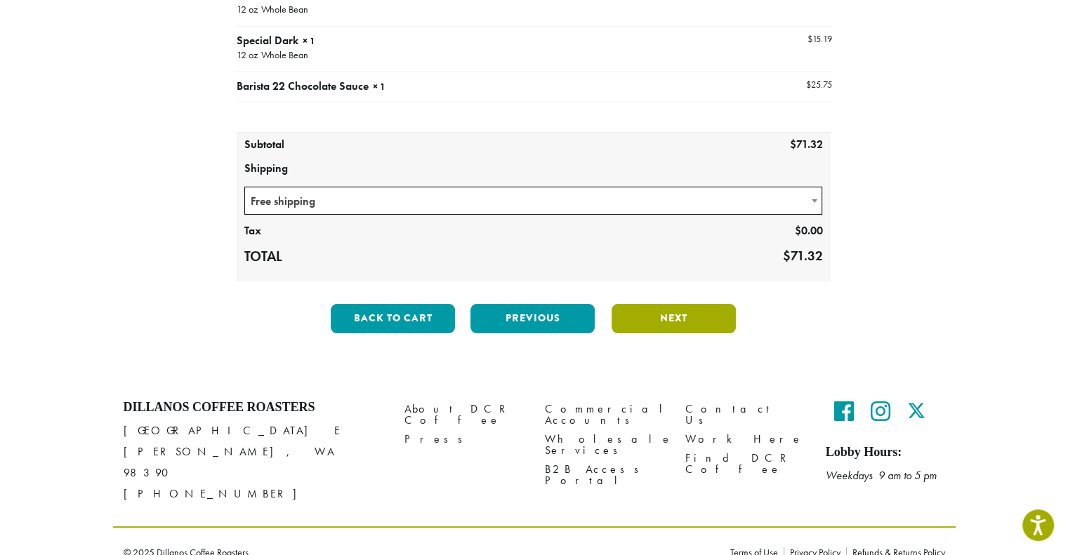
click at [657, 314] on button "Next" at bounding box center [673, 318] width 124 height 29
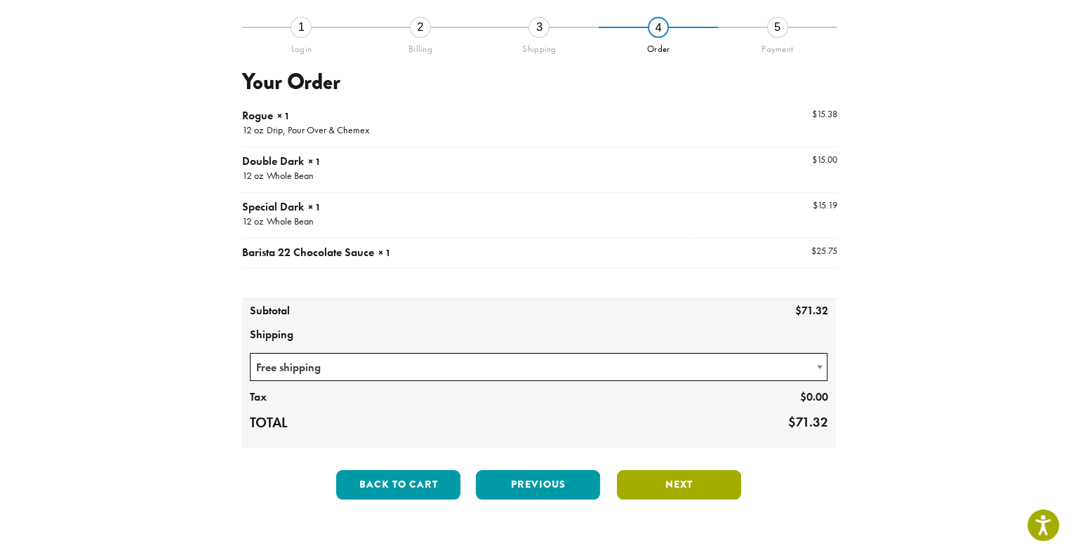
scroll to position [80, 0]
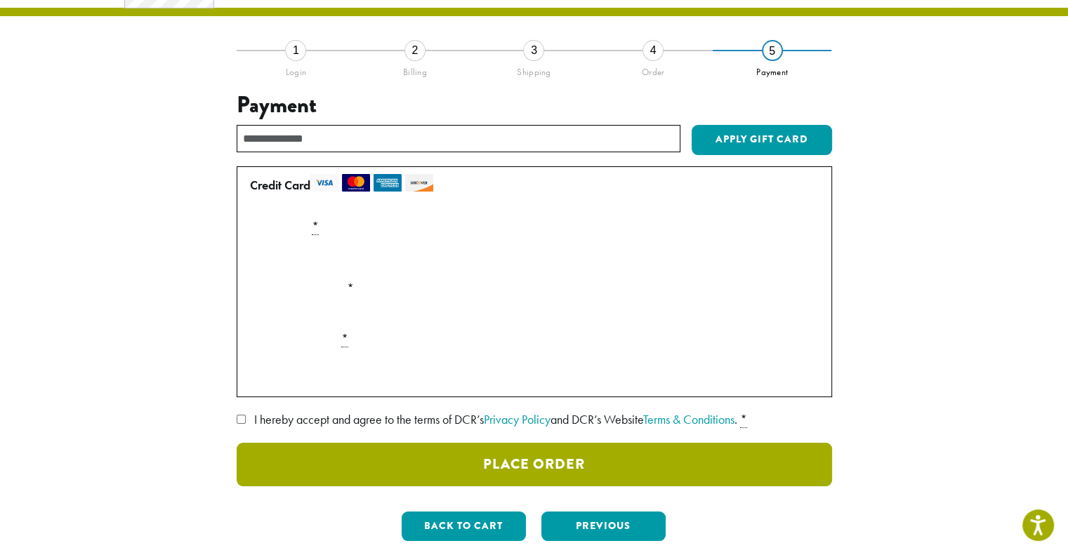
click at [528, 458] on button "Place Order" at bounding box center [534, 465] width 595 height 44
